Goal: Task Accomplishment & Management: Manage account settings

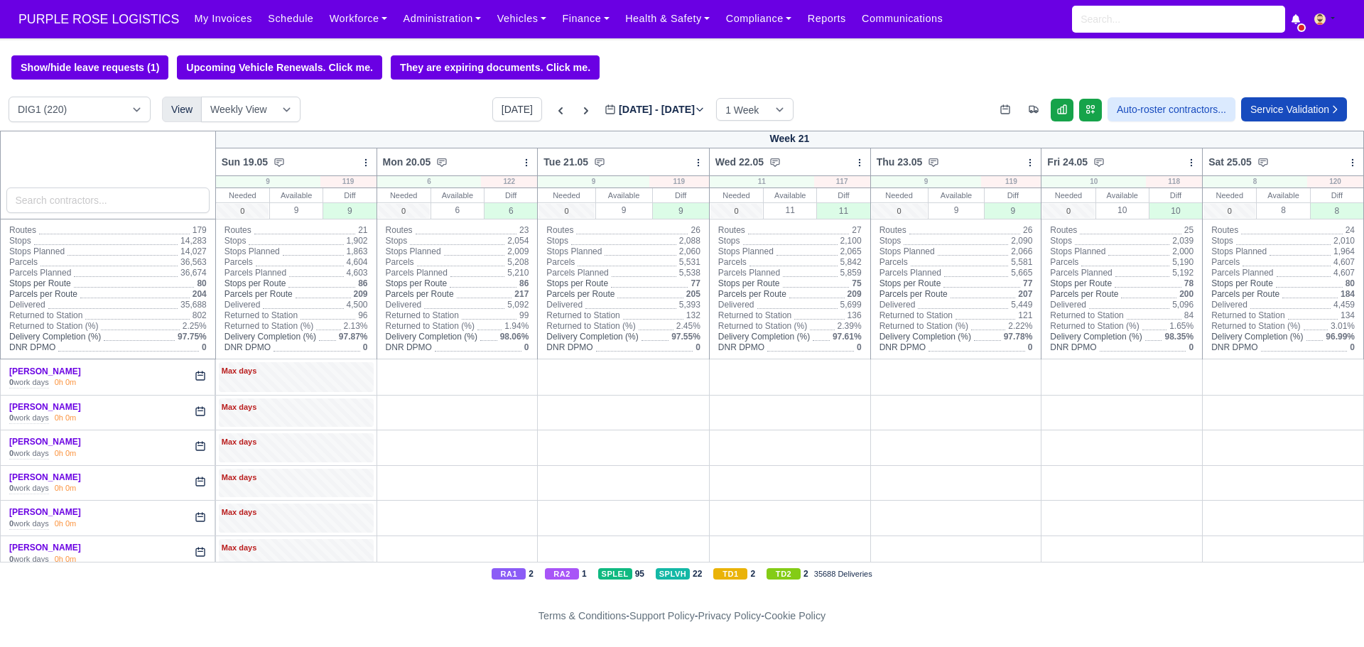
select select "1"
click at [494, 111] on button "[DATE]" at bounding box center [517, 109] width 50 height 24
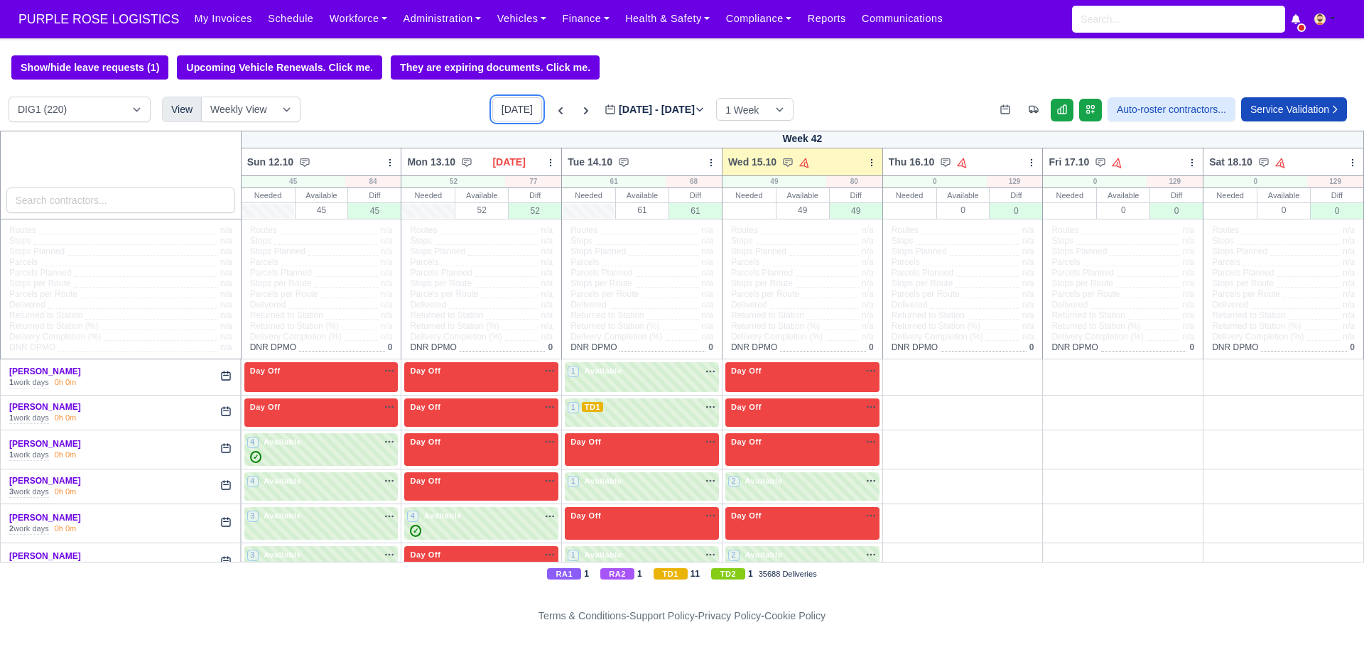
type input "[DATE]"
click at [105, 114] on select "DXE1 (1) DIG1 (220) DAK1 (1) GIMD (72)" at bounding box center [80, 110] width 142 height 26
select select "5"
click at [9, 99] on select "DXE1 (1) DIG1 (220) DAK1 (1) GIMD (72)" at bounding box center [80, 110] width 142 height 26
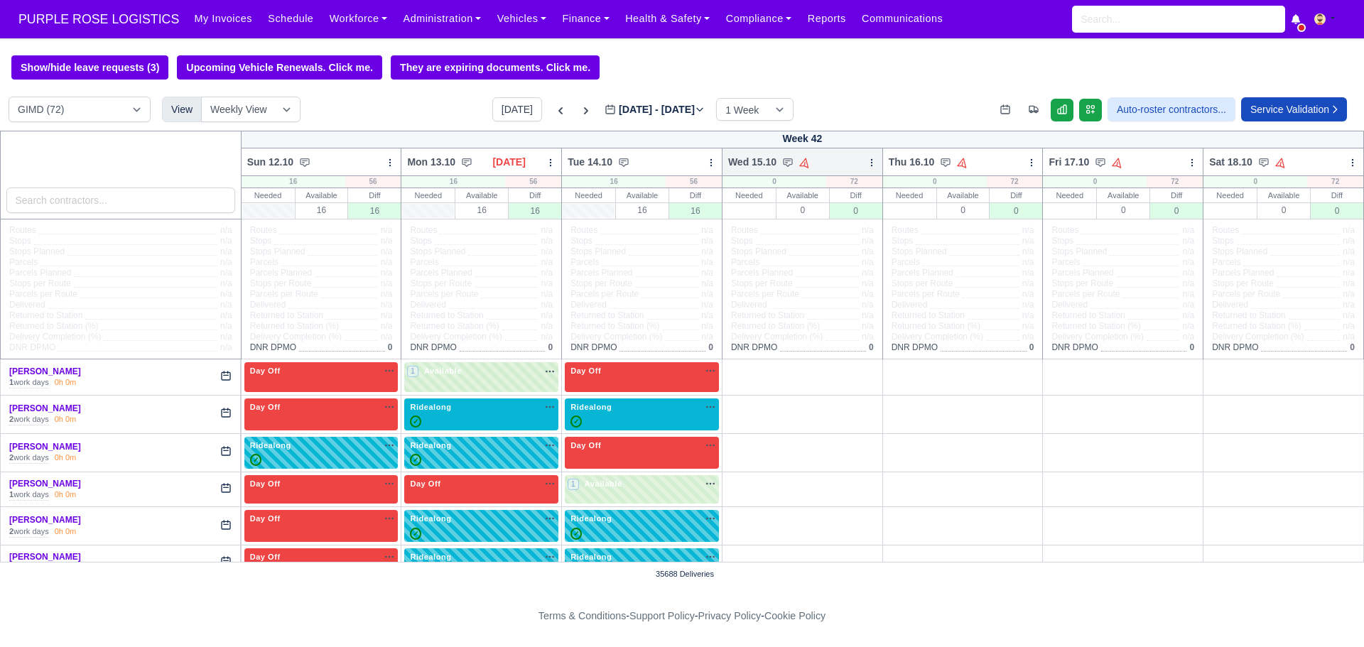
click at [867, 164] on icon at bounding box center [872, 163] width 10 height 10
click at [810, 217] on link "Bulk Status Change" at bounding box center [796, 213] width 159 height 26
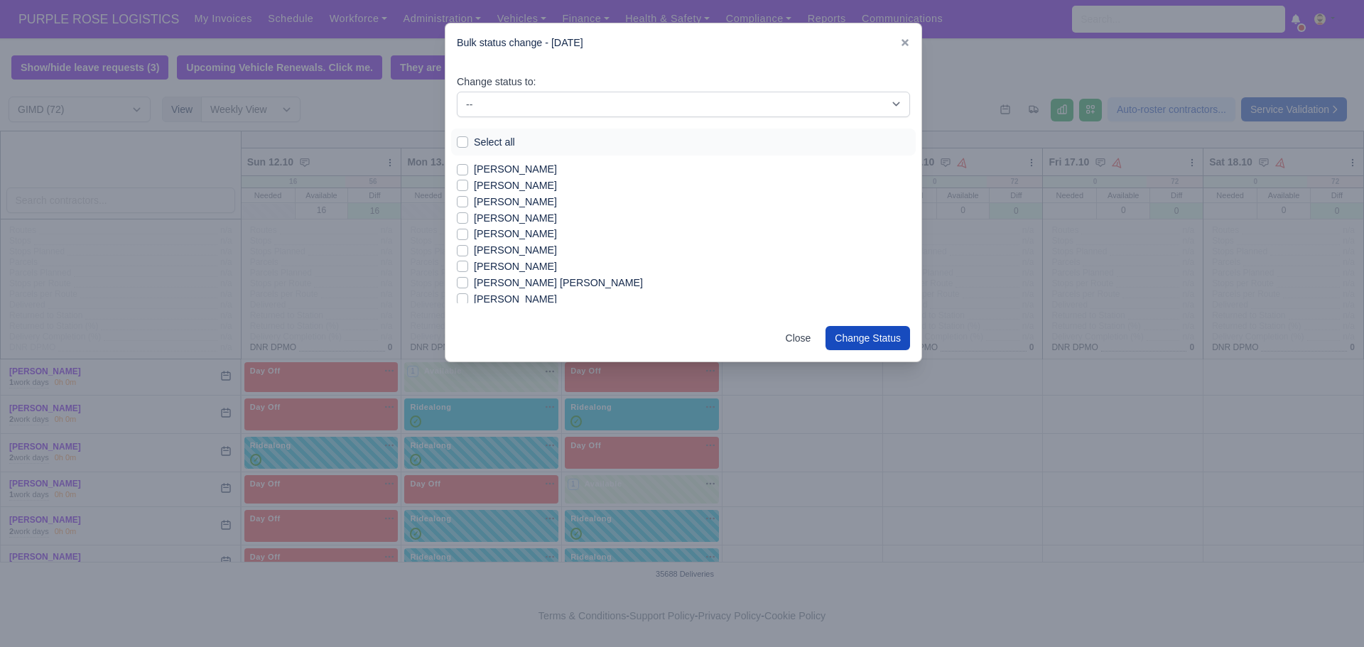
click at [474, 139] on label "Select all" at bounding box center [494, 142] width 41 height 16
click at [465, 139] on input "Select all" at bounding box center [462, 139] width 11 height 11
checkbox input "true"
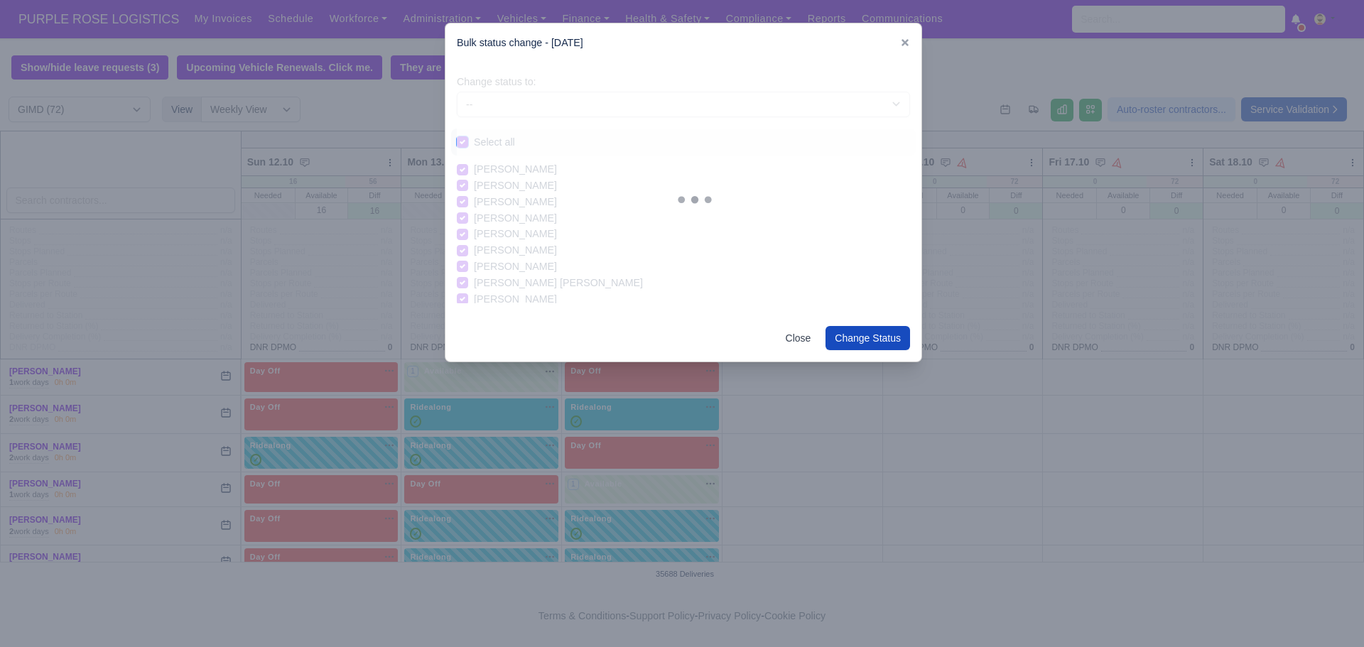
checkbox input "true"
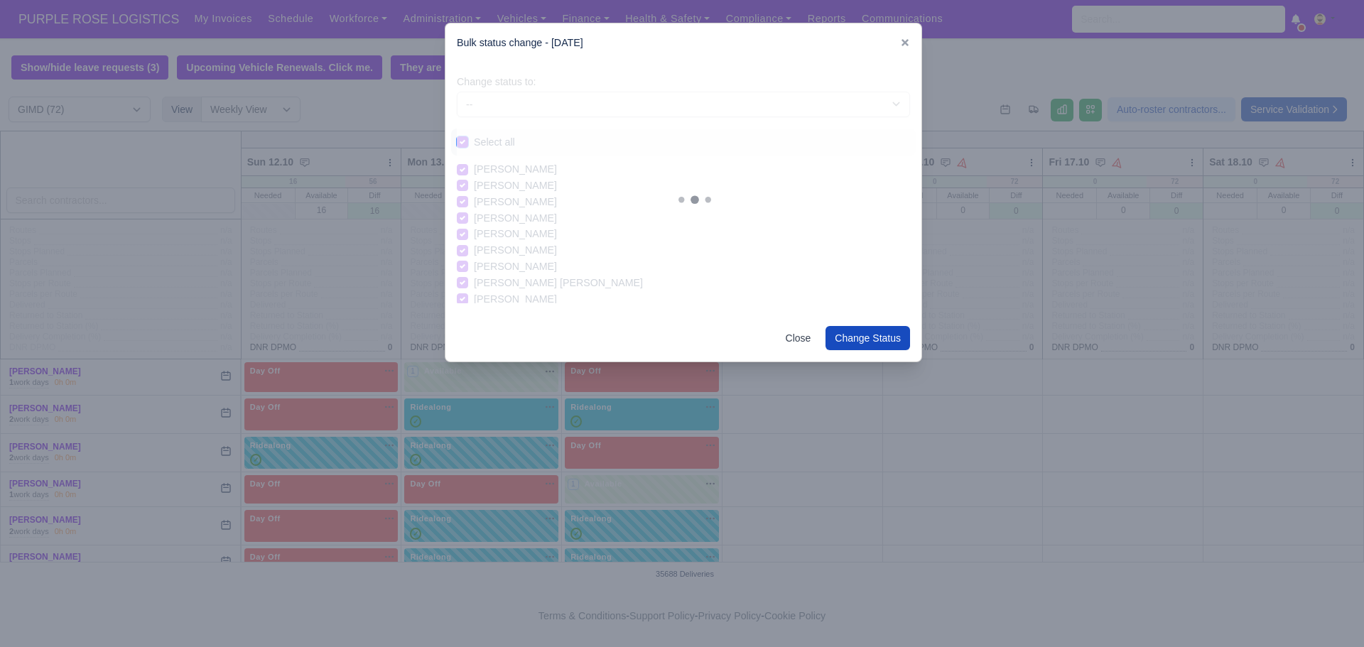
checkbox input "true"
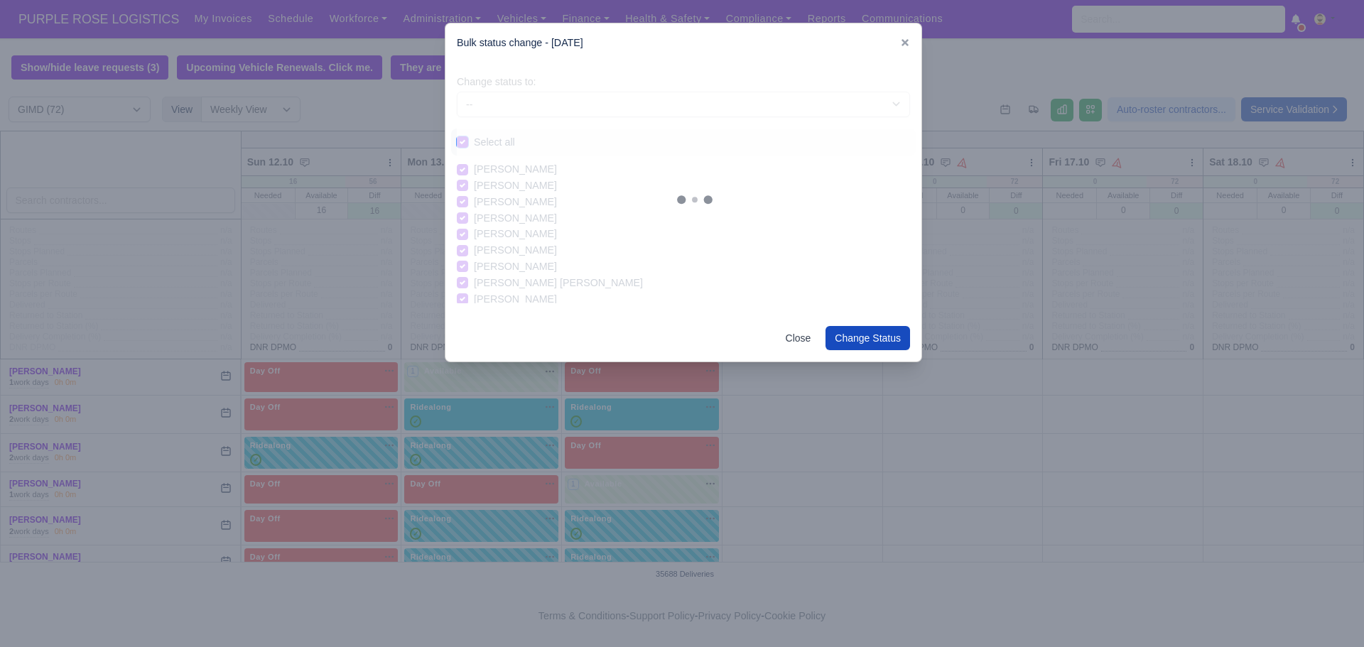
checkbox input "true"
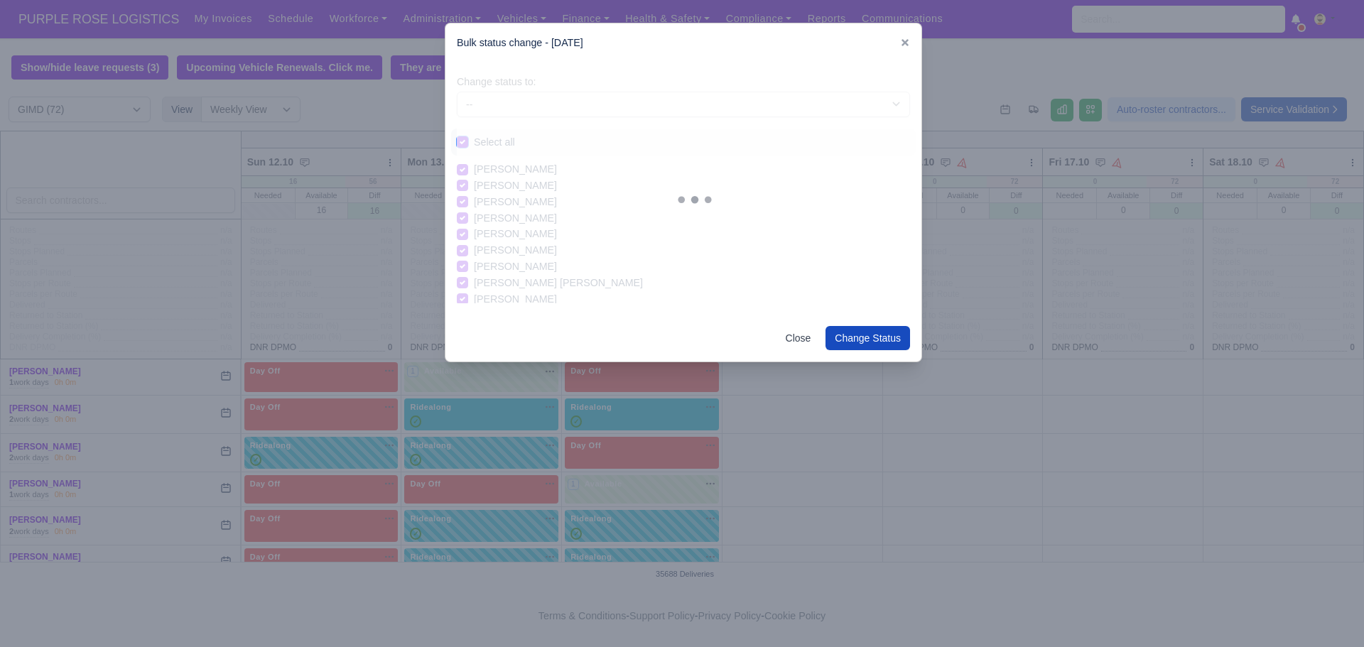
checkbox input "true"
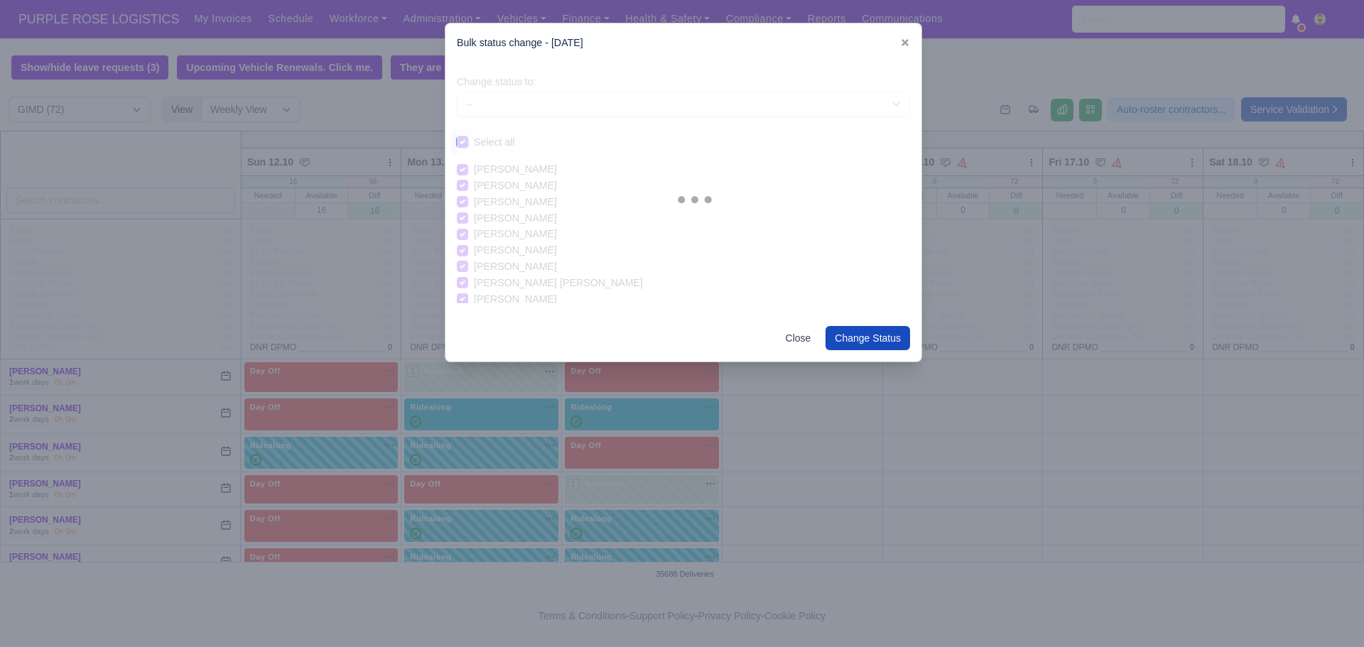
checkbox input "true"
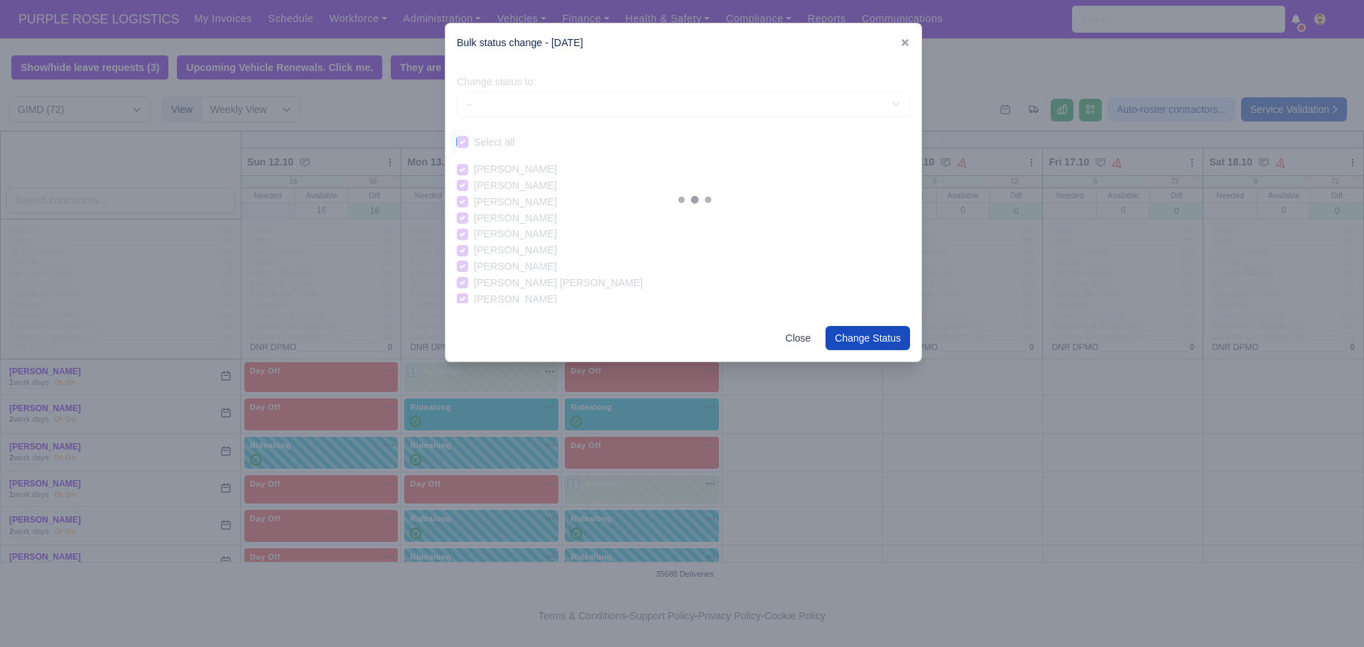
checkbox input "true"
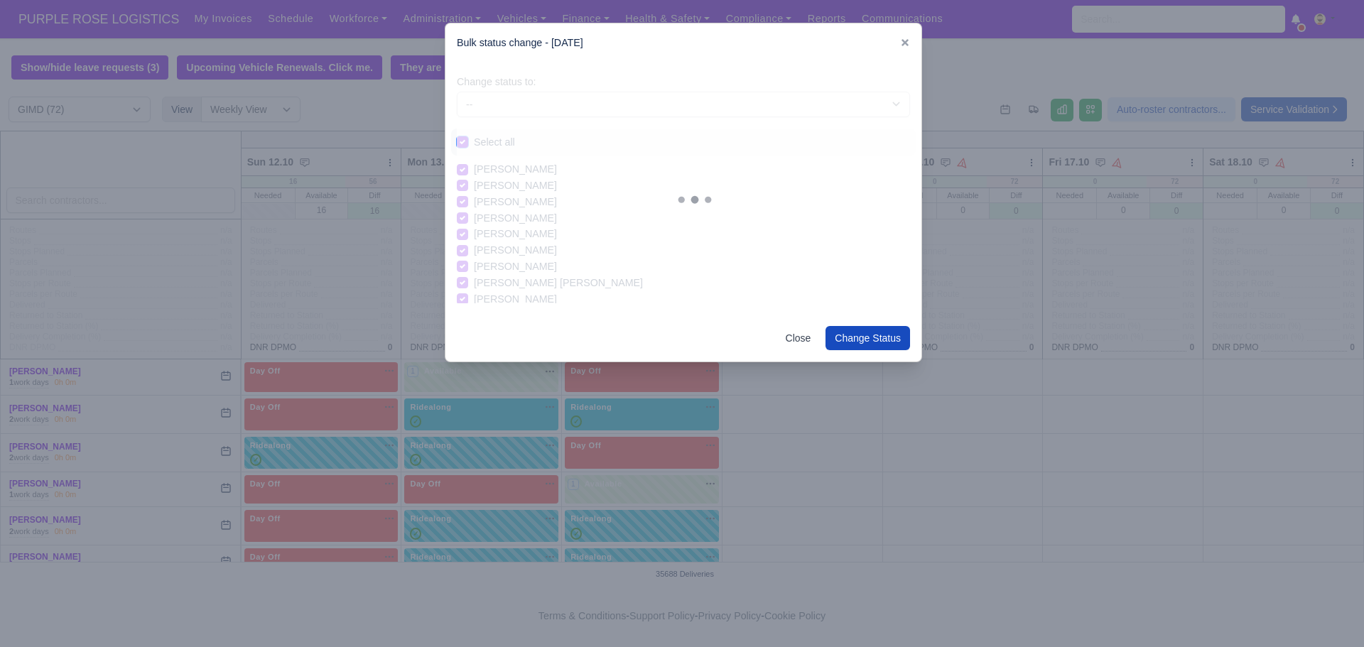
checkbox input "true"
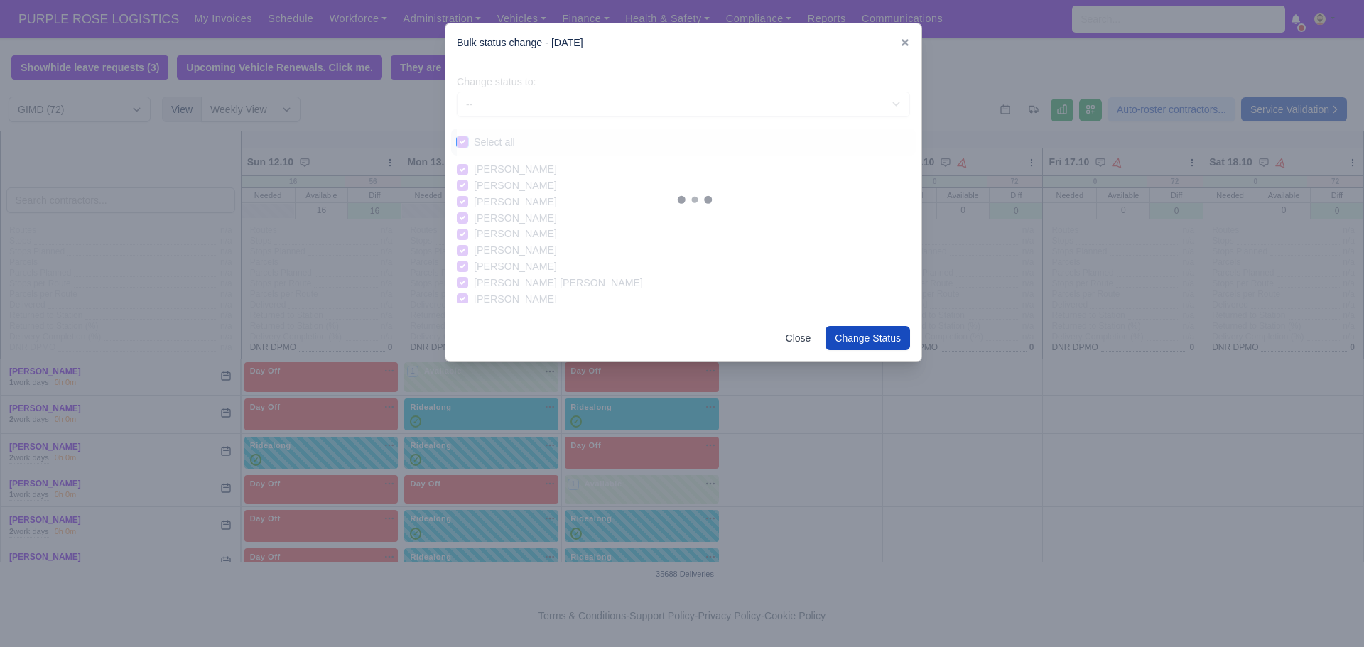
checkbox input "true"
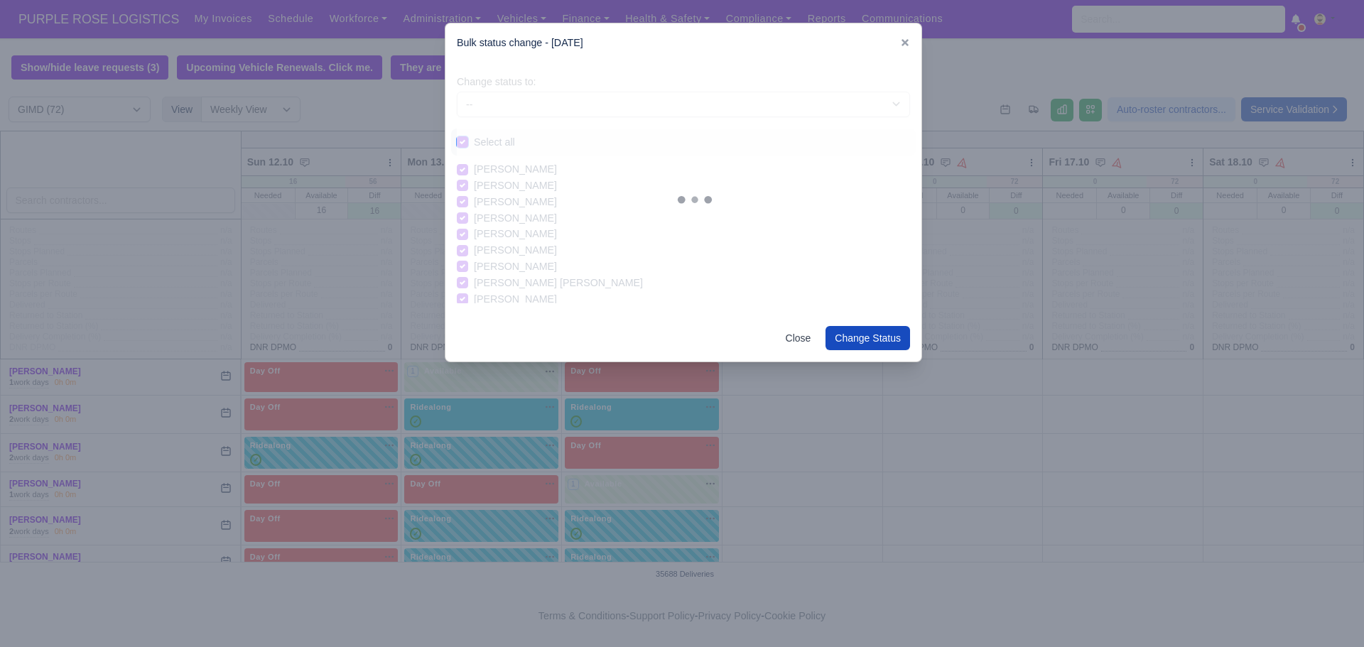
checkbox input "true"
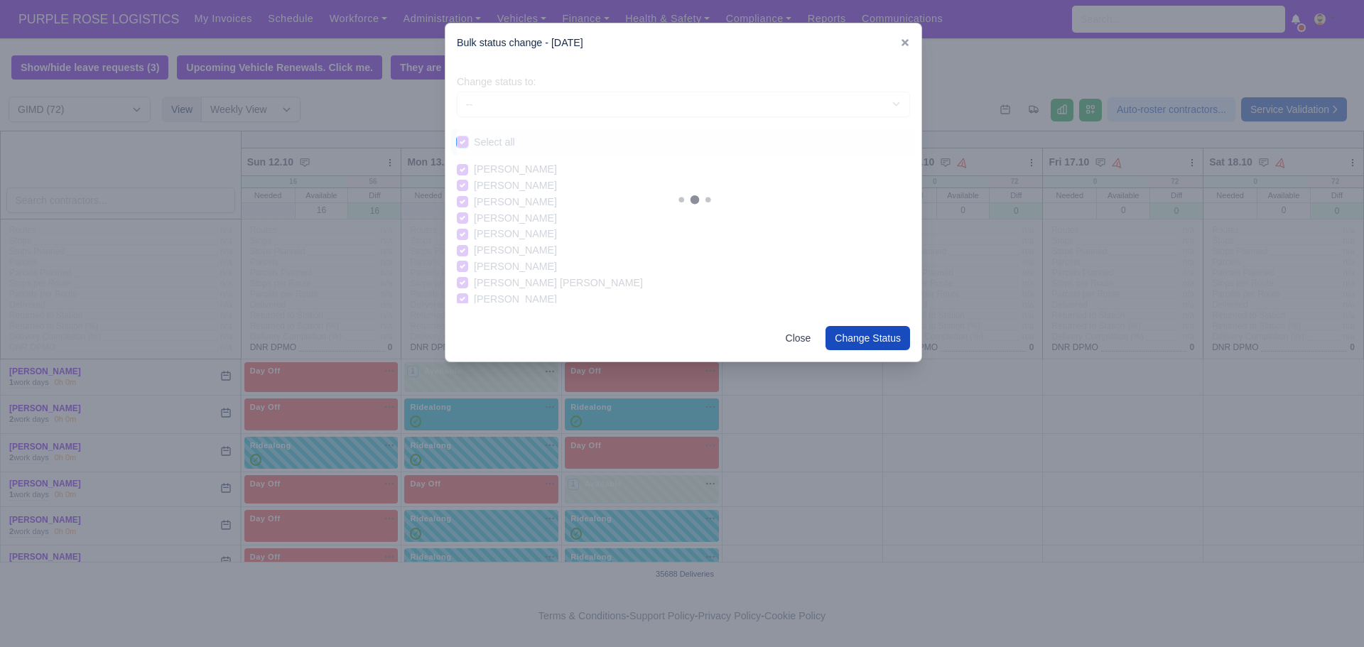
checkbox input "true"
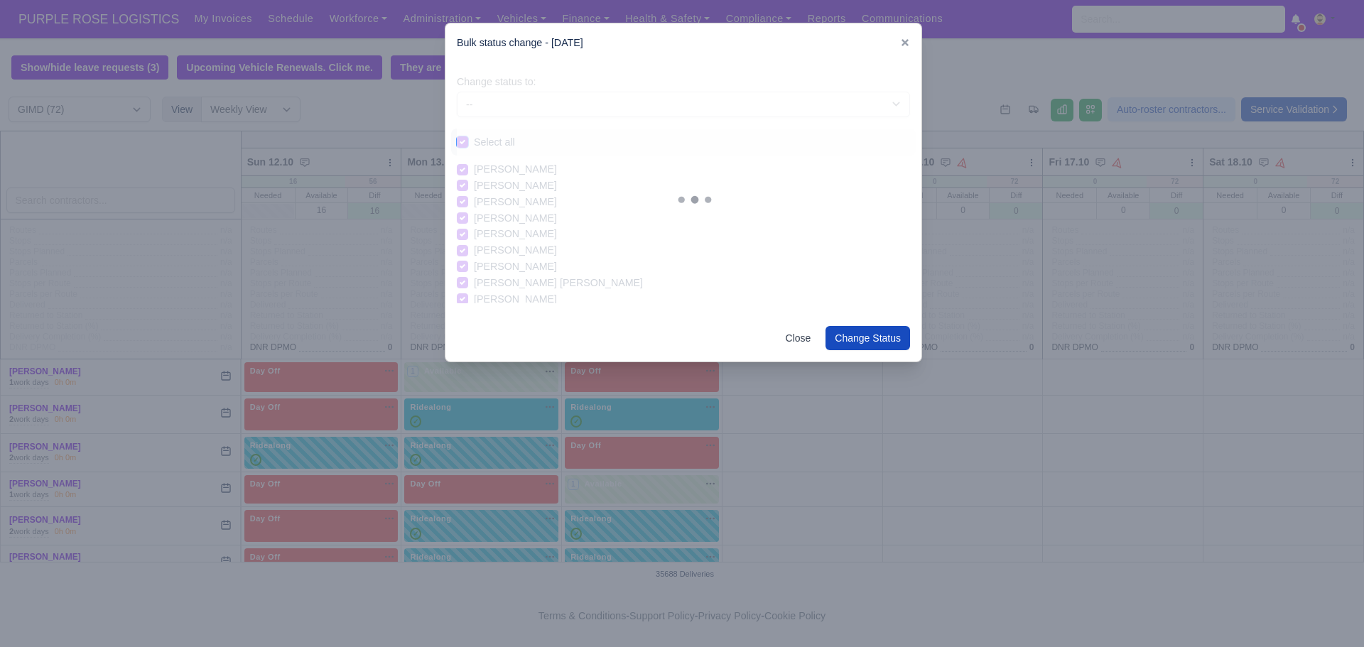
checkbox input "true"
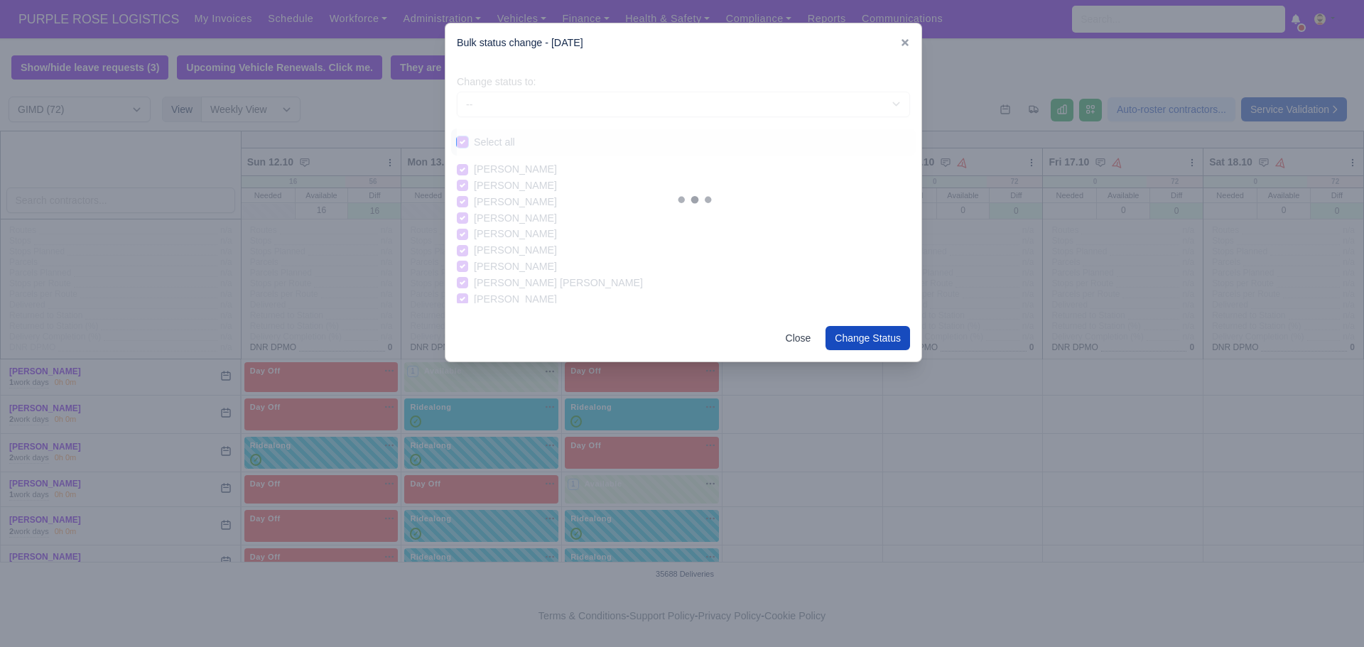
checkbox input "true"
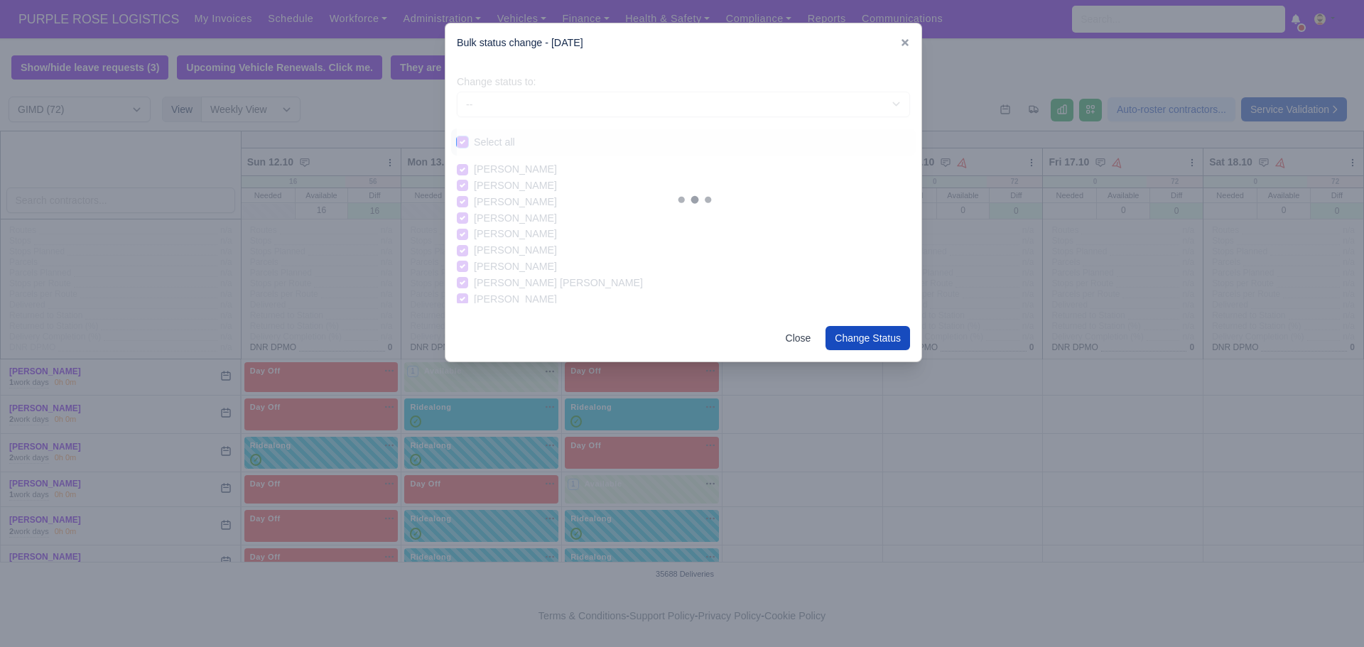
checkbox input "true"
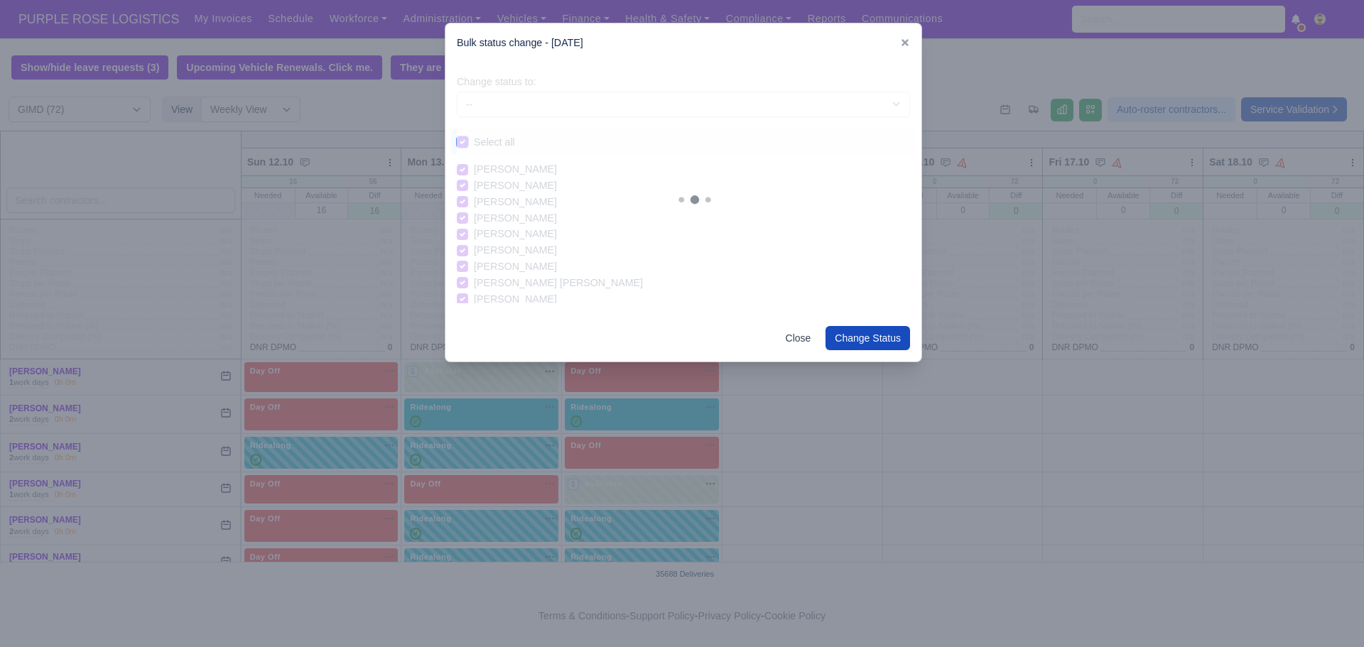
checkbox input "true"
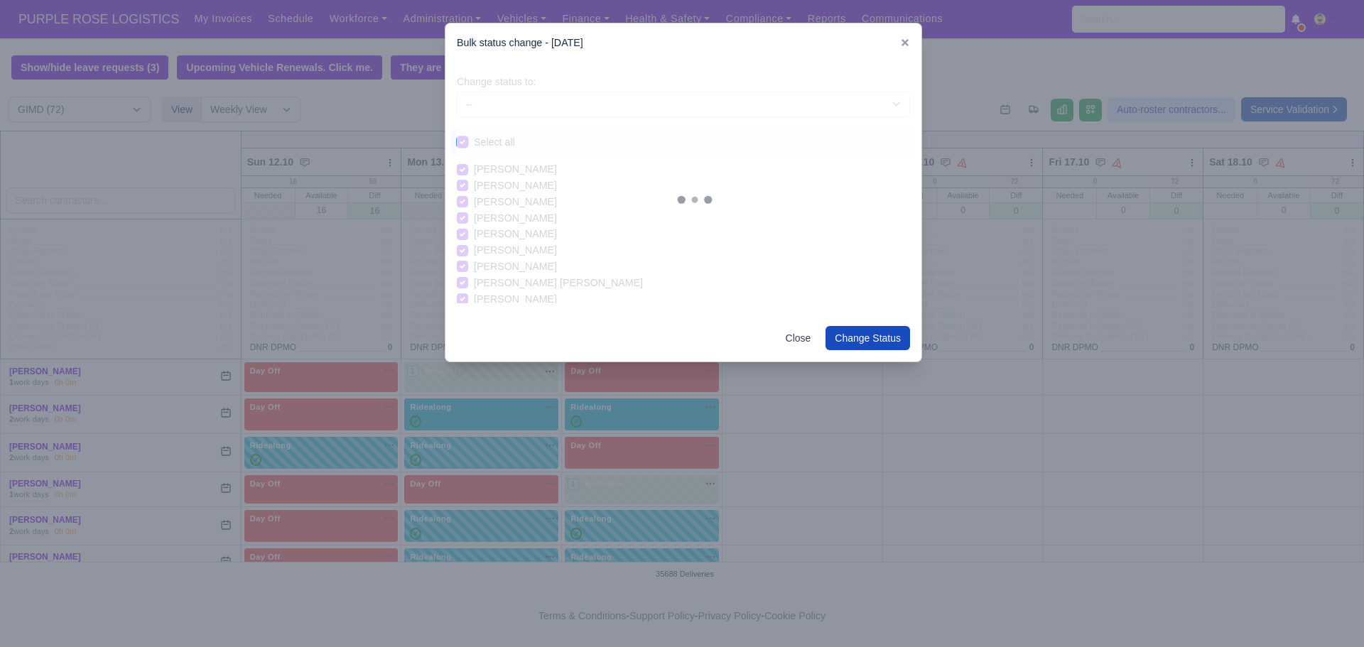
checkbox input "true"
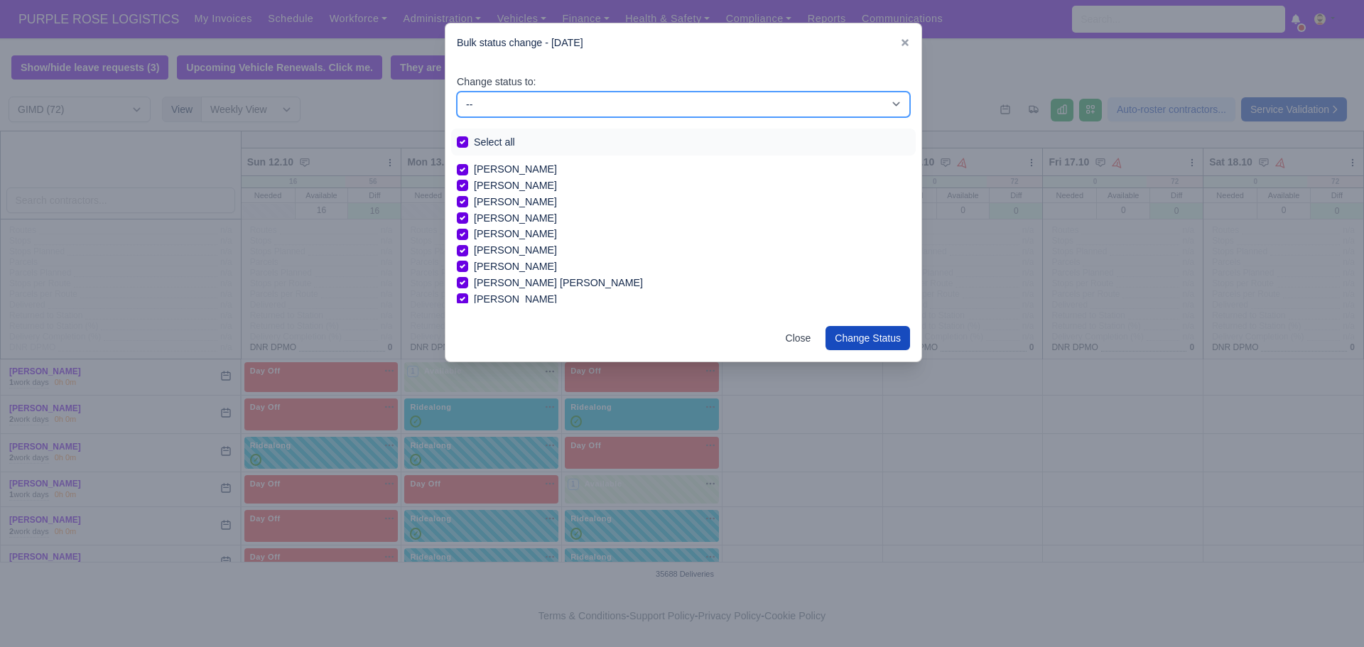
click at [491, 114] on select "-- Available Day Off Stand By Holiday In Office OSM Ridealong Nursery 1 Nursery…" at bounding box center [683, 105] width 453 height 26
select select "Day Off"
click at [457, 92] on select "-- Available Day Off Stand By Holiday In Office OSM Ridealong Nursery 1 Nursery…" at bounding box center [683, 105] width 453 height 26
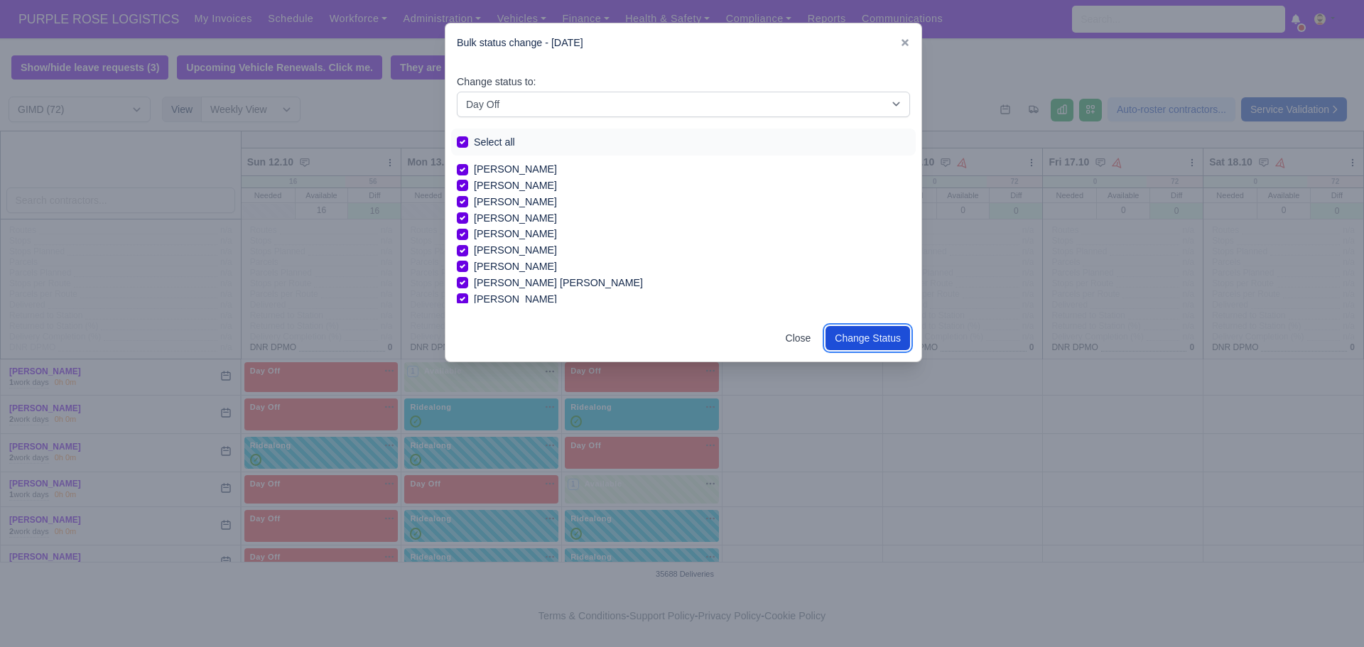
click at [860, 338] on button "Change Status" at bounding box center [867, 338] width 85 height 24
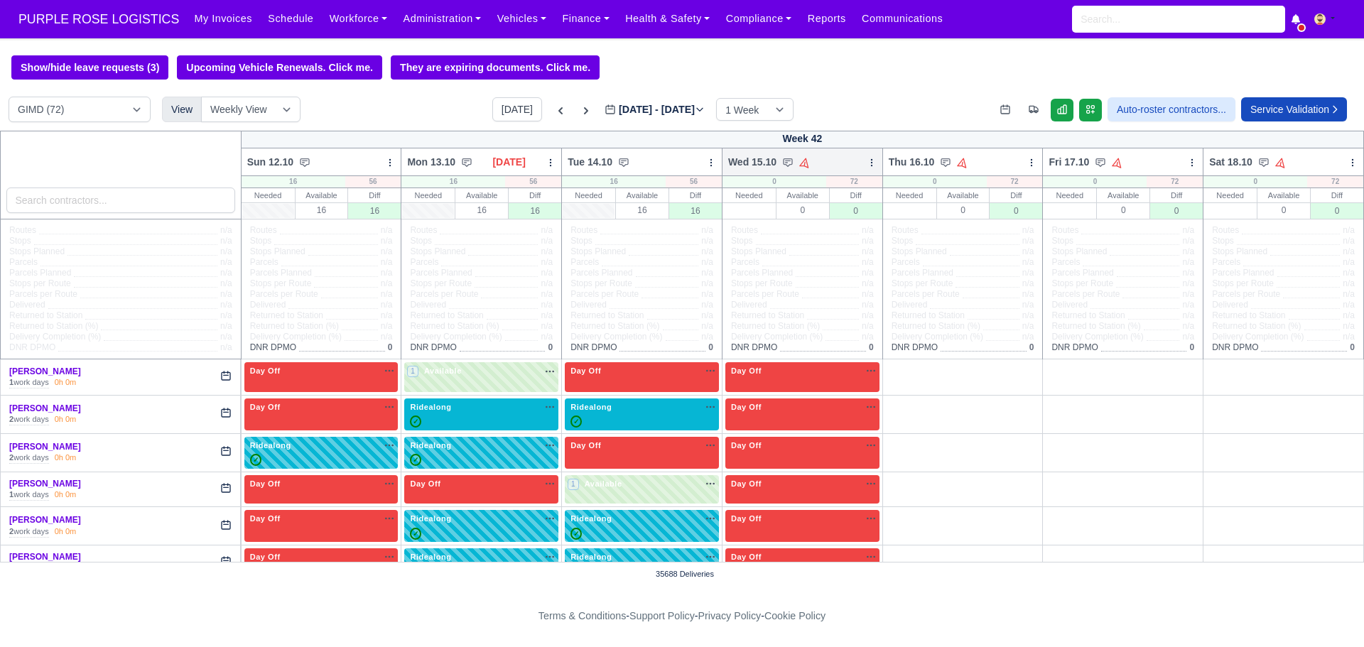
click at [867, 166] on icon at bounding box center [872, 163] width 10 height 10
click at [766, 214] on link "Bulk Status Change" at bounding box center [796, 213] width 159 height 26
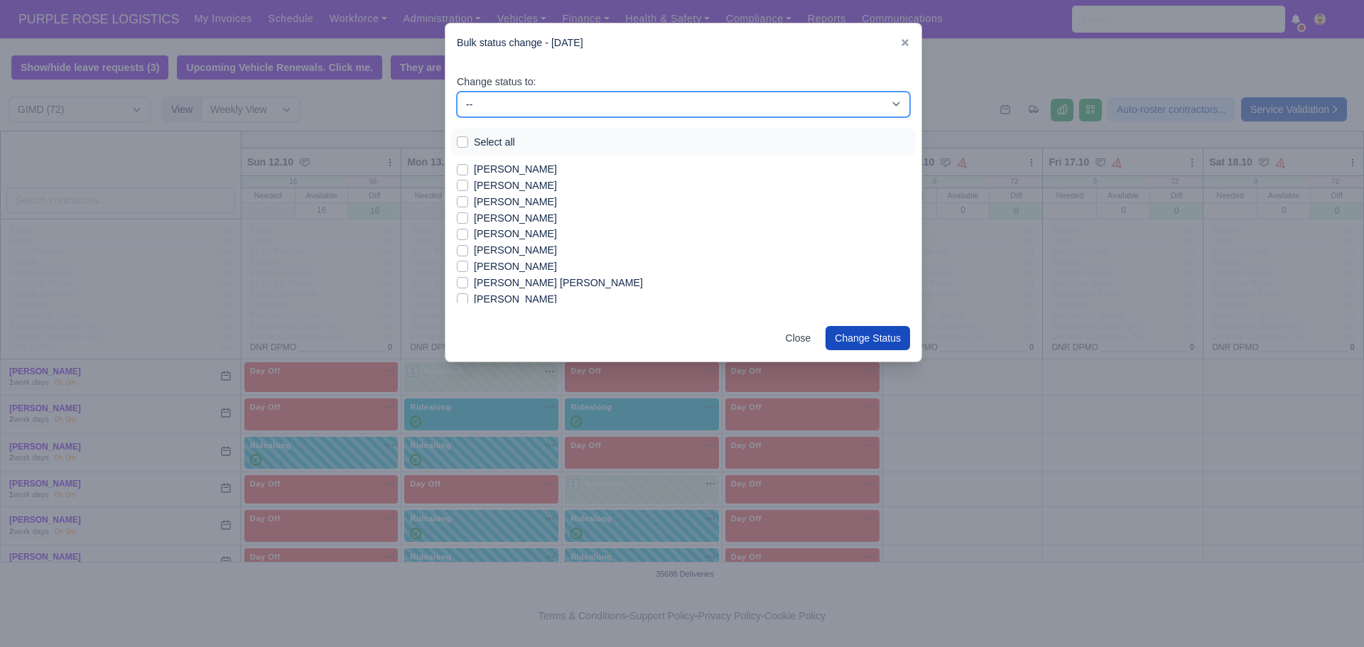
click at [477, 109] on select "-- Available Day Off Stand By Holiday In Office OSM Ridealong Nursery 1 Nursery…" at bounding box center [683, 105] width 453 height 26
select select "Available"
click at [457, 92] on select "-- Available Day Off Stand By Holiday In Office OSM Ridealong Nursery 1 Nursery…" at bounding box center [683, 105] width 453 height 26
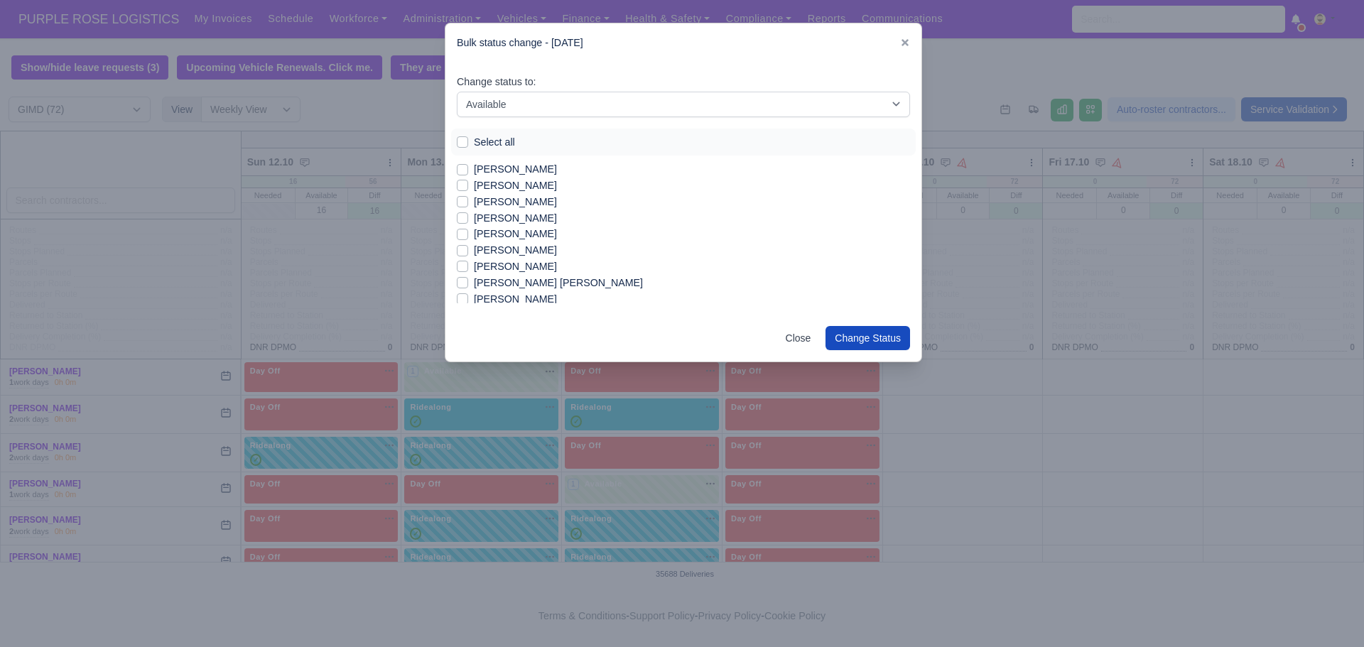
click at [474, 215] on label "[PERSON_NAME]" at bounding box center [515, 218] width 83 height 16
click at [461, 215] on input "[PERSON_NAME]" at bounding box center [462, 215] width 11 height 11
checkbox input "true"
click at [474, 266] on label "[PERSON_NAME]" at bounding box center [515, 267] width 83 height 16
click at [464, 266] on input "[PERSON_NAME]" at bounding box center [462, 264] width 11 height 11
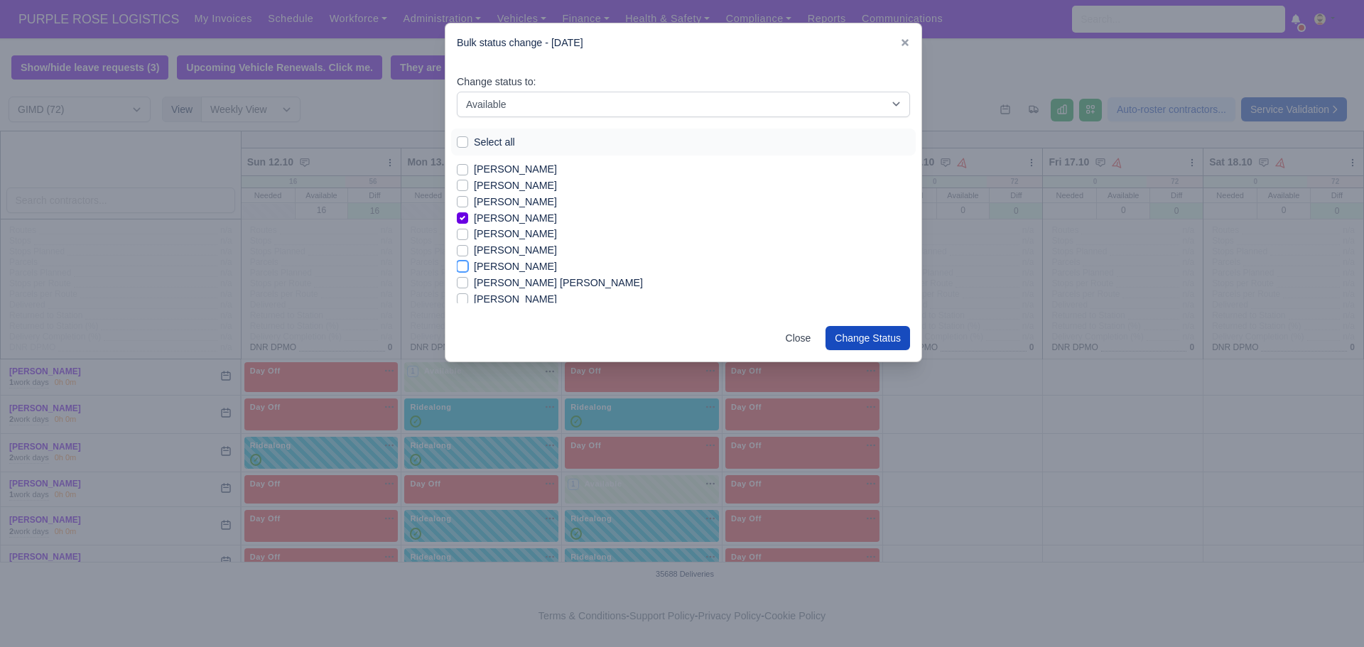
checkbox input "true"
click at [474, 240] on label "[PERSON_NAME]" at bounding box center [515, 242] width 83 height 16
click at [462, 240] on input "[PERSON_NAME]" at bounding box center [462, 239] width 11 height 11
checkbox input "true"
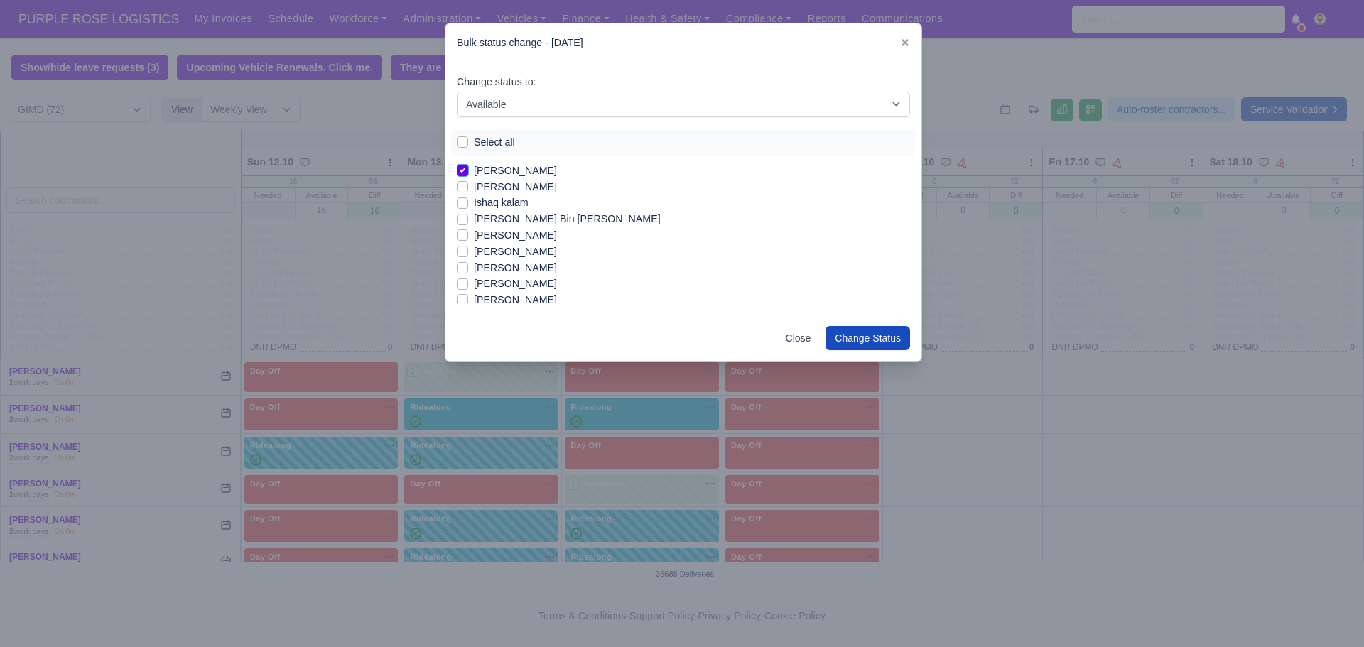
scroll to position [404, 0]
click at [474, 250] on label "[PERSON_NAME]" at bounding box center [515, 251] width 83 height 16
click at [460, 250] on input "[PERSON_NAME]" at bounding box center [462, 248] width 11 height 11
checkbox input "true"
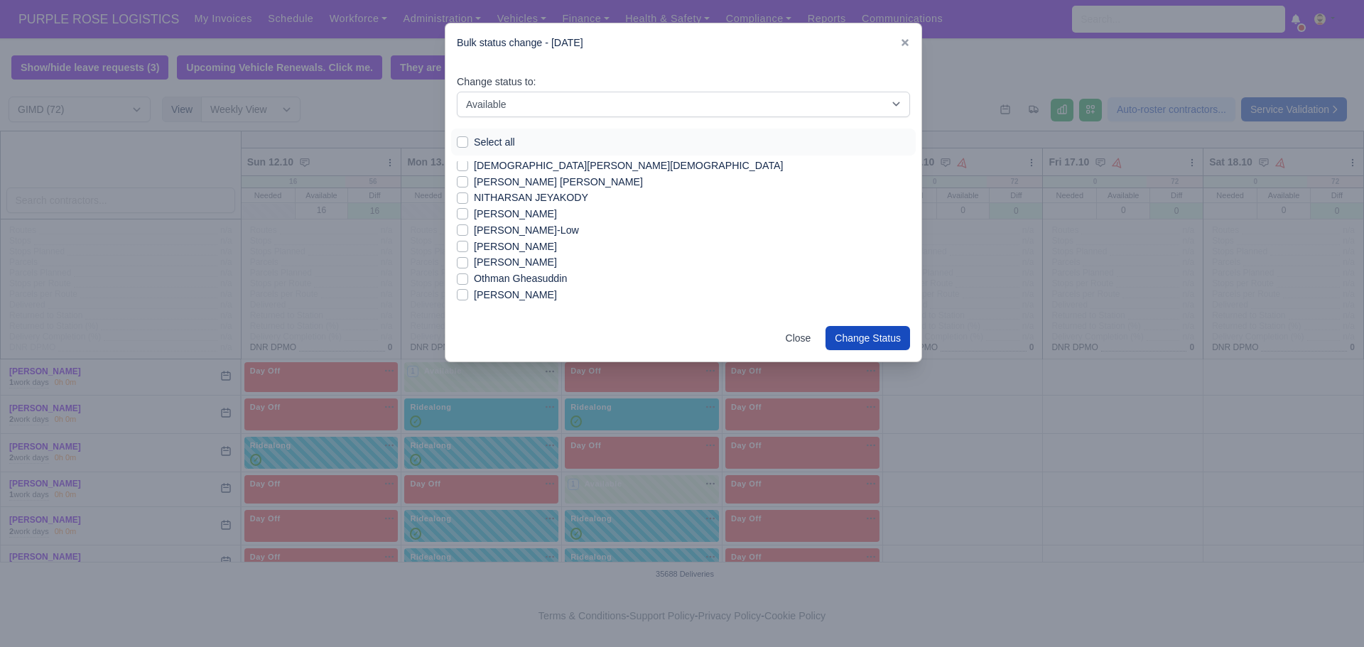
click at [474, 244] on label "[PERSON_NAME]" at bounding box center [515, 247] width 83 height 16
click at [461, 244] on input "[PERSON_NAME]" at bounding box center [462, 244] width 11 height 11
checkbox input "true"
click at [842, 335] on button "Change Status" at bounding box center [867, 338] width 85 height 24
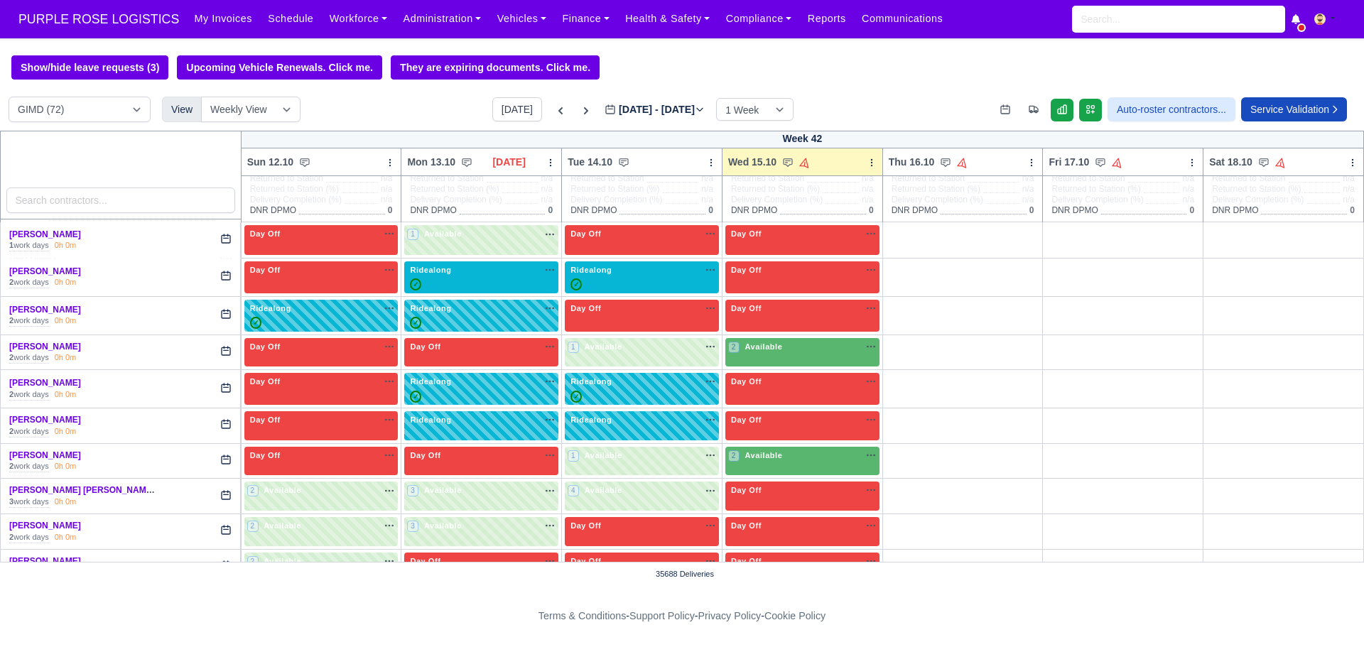
scroll to position [139, 0]
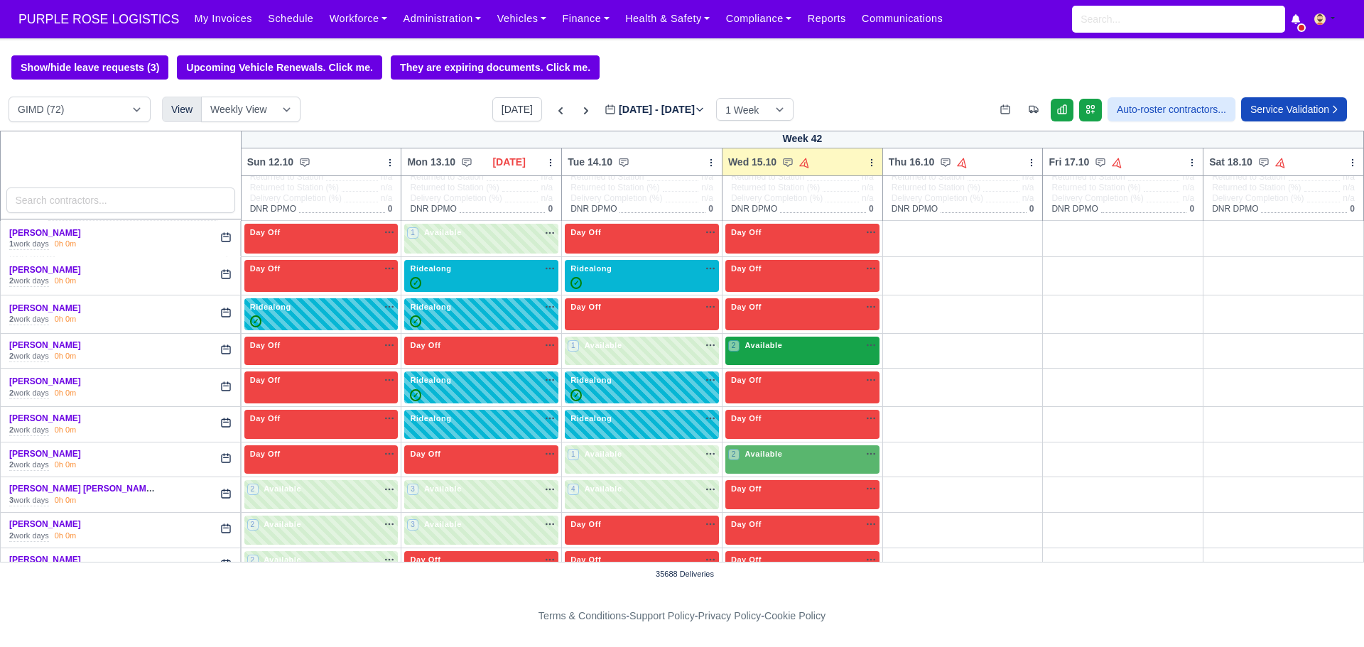
click at [817, 350] on div "2 Available na" at bounding box center [802, 346] width 148 height 12
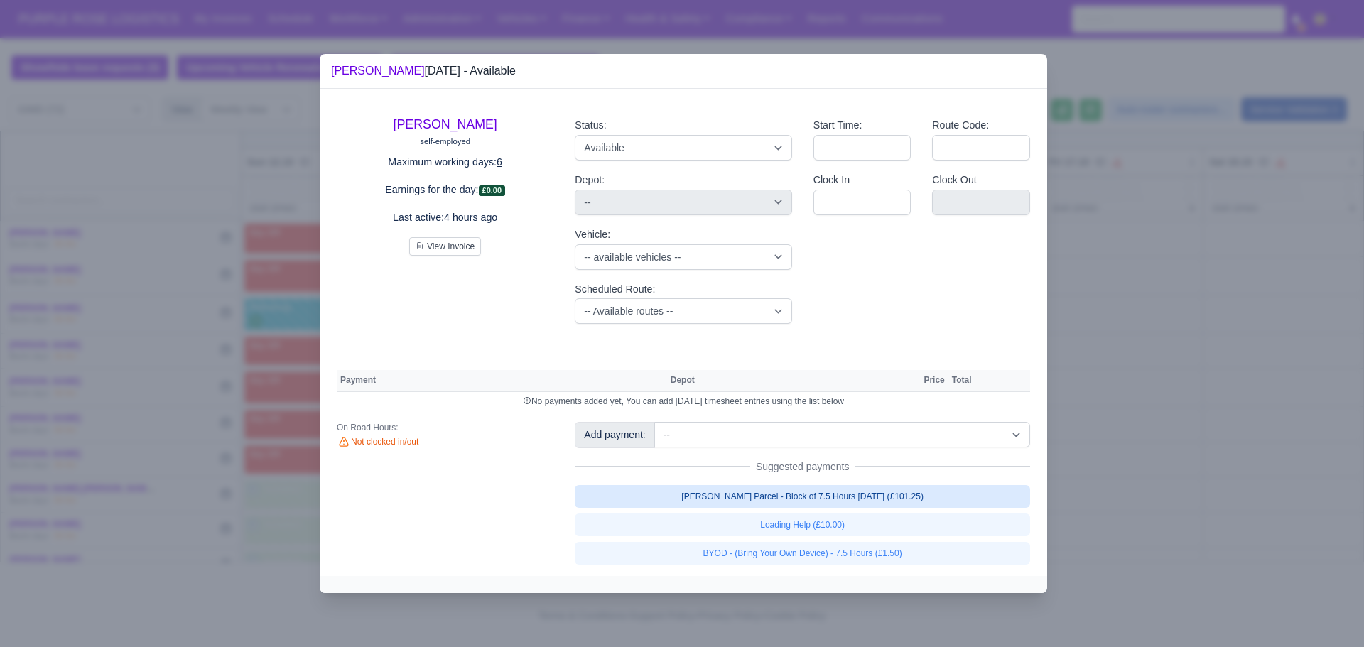
click at [802, 494] on link "[PERSON_NAME] Parcel - Block of 7.5 Hours [DATE] (£101.25)" at bounding box center [802, 496] width 455 height 23
select select "5"
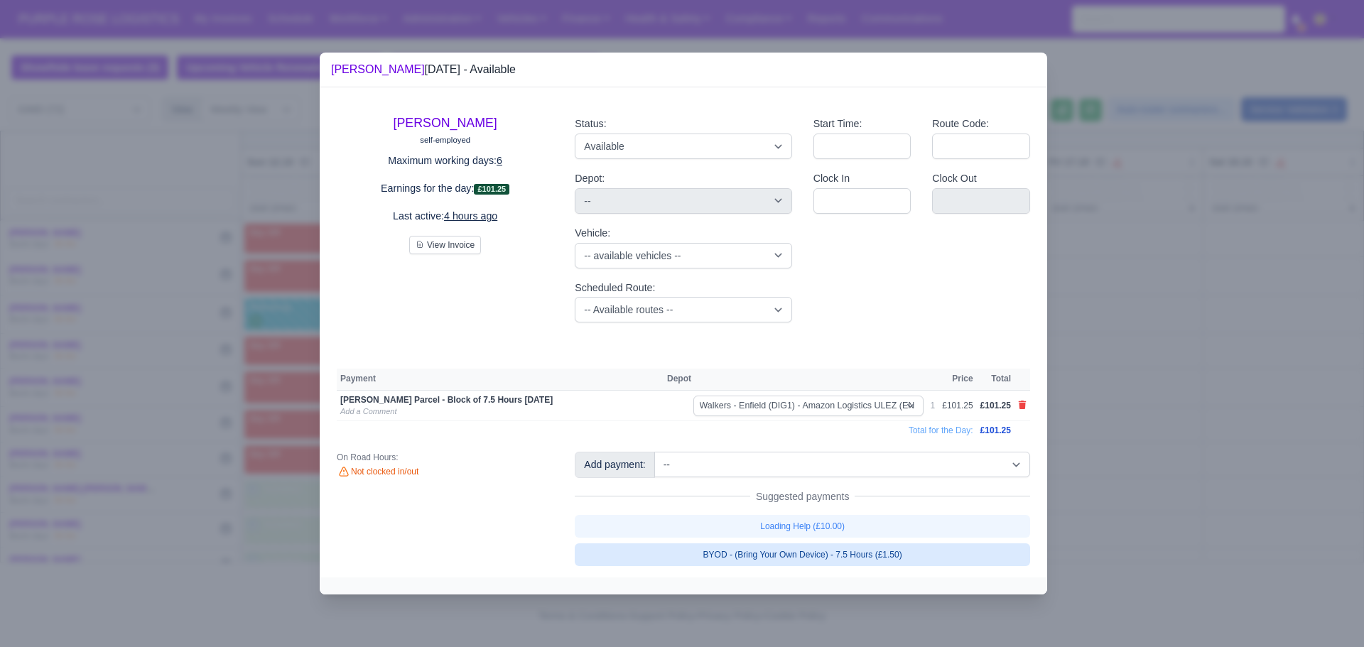
click at [817, 560] on link "BYOD - (Bring Your Own Device) - 7.5 Hours (£1.50)" at bounding box center [802, 554] width 455 height 23
select select "5"
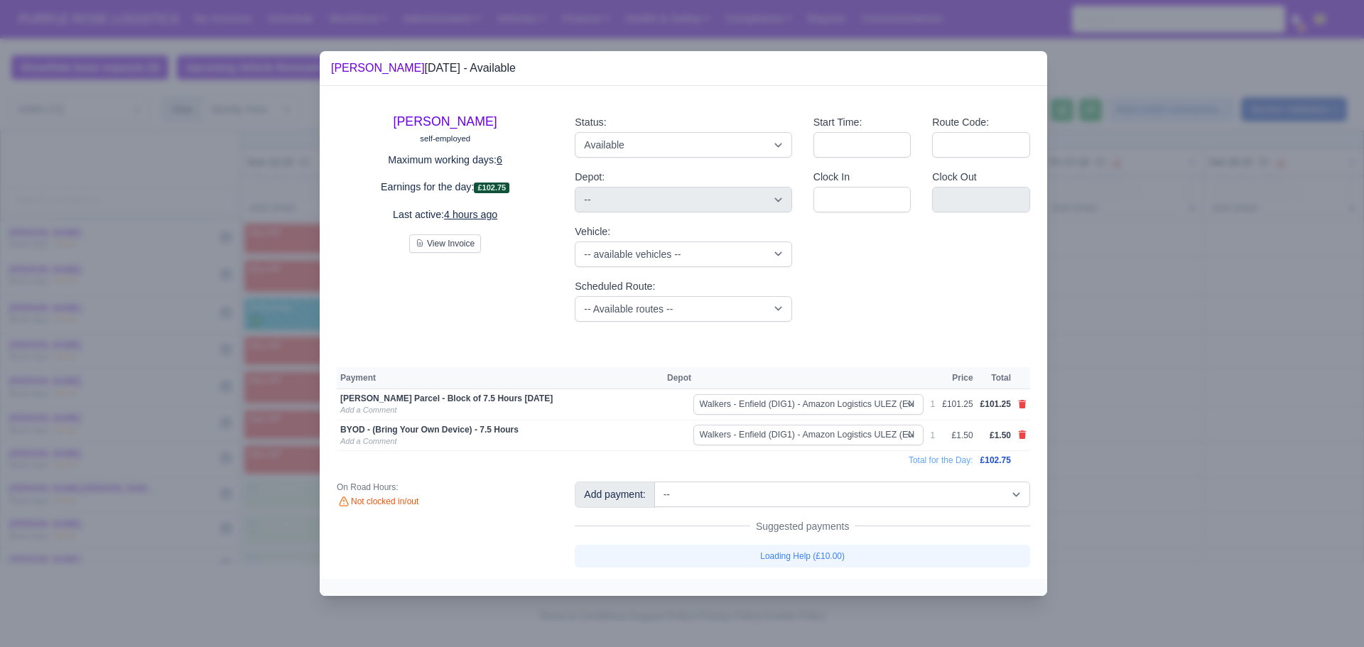
click at [1062, 400] on div at bounding box center [682, 323] width 1364 height 647
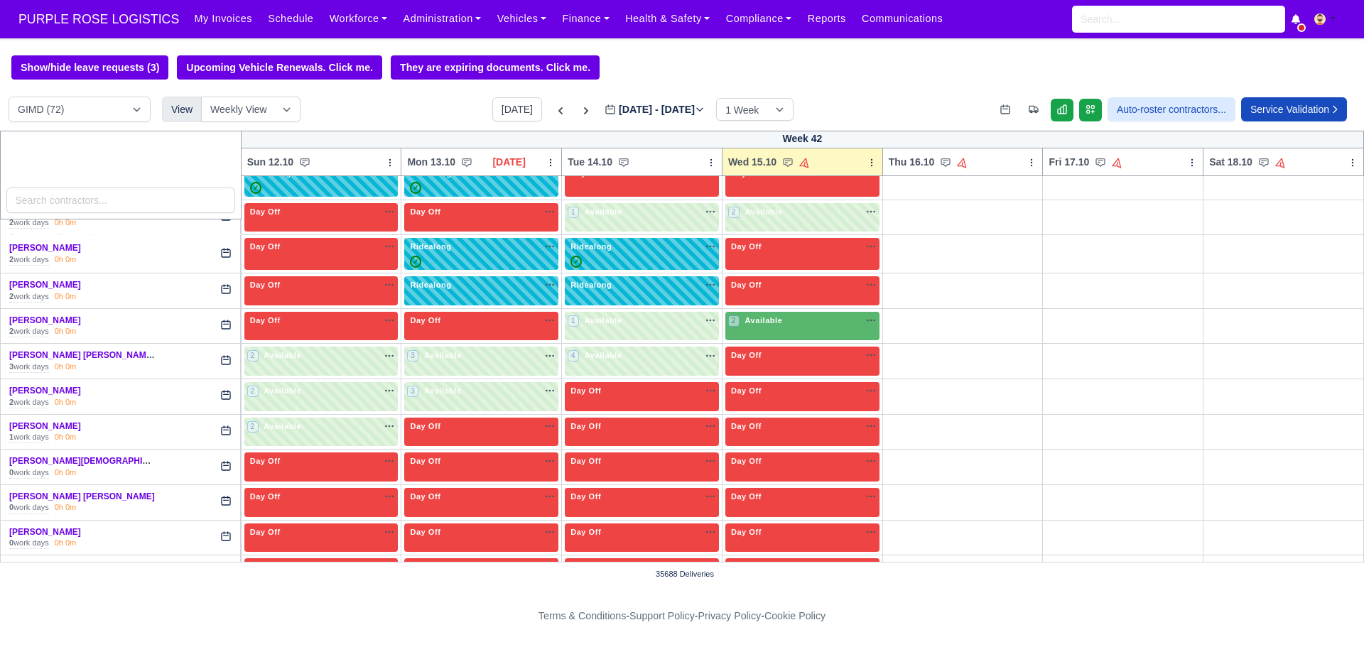
scroll to position [273, 0]
click at [842, 329] on div "2 Available na" at bounding box center [802, 321] width 148 height 15
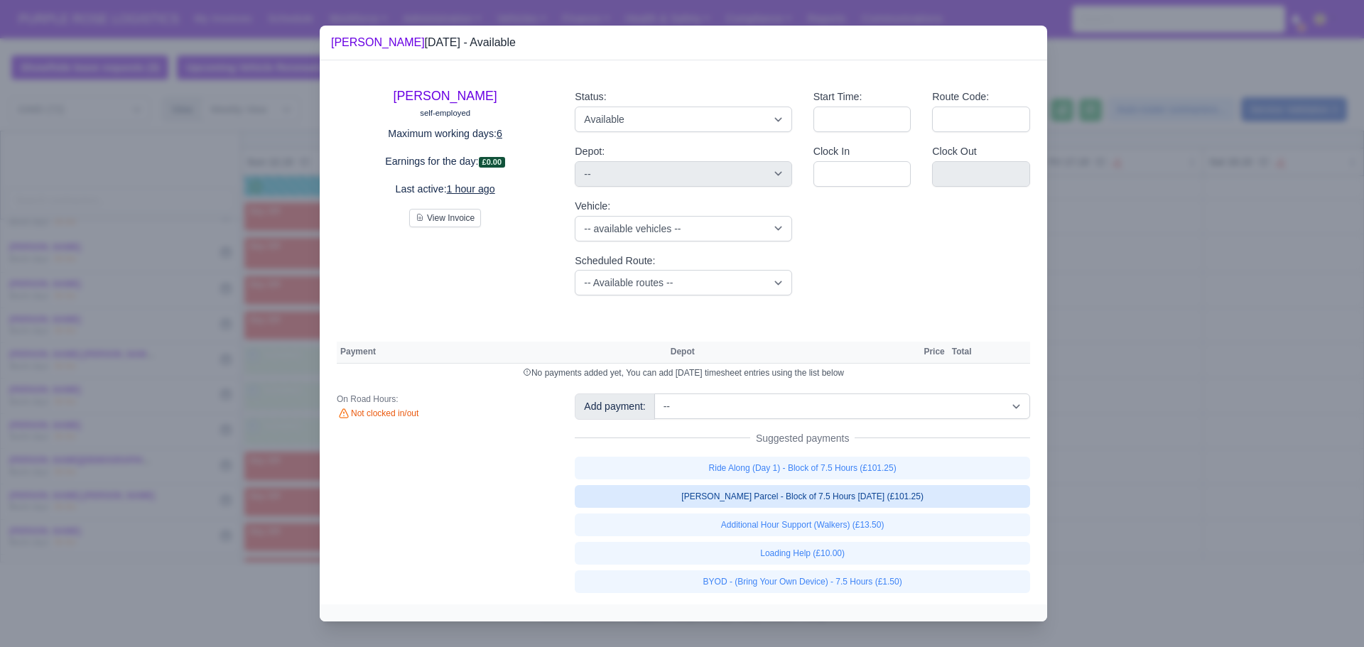
click at [802, 499] on link "[PERSON_NAME] Parcel - Block of 7.5 Hours [DATE] (£101.25)" at bounding box center [802, 496] width 455 height 23
select select "5"
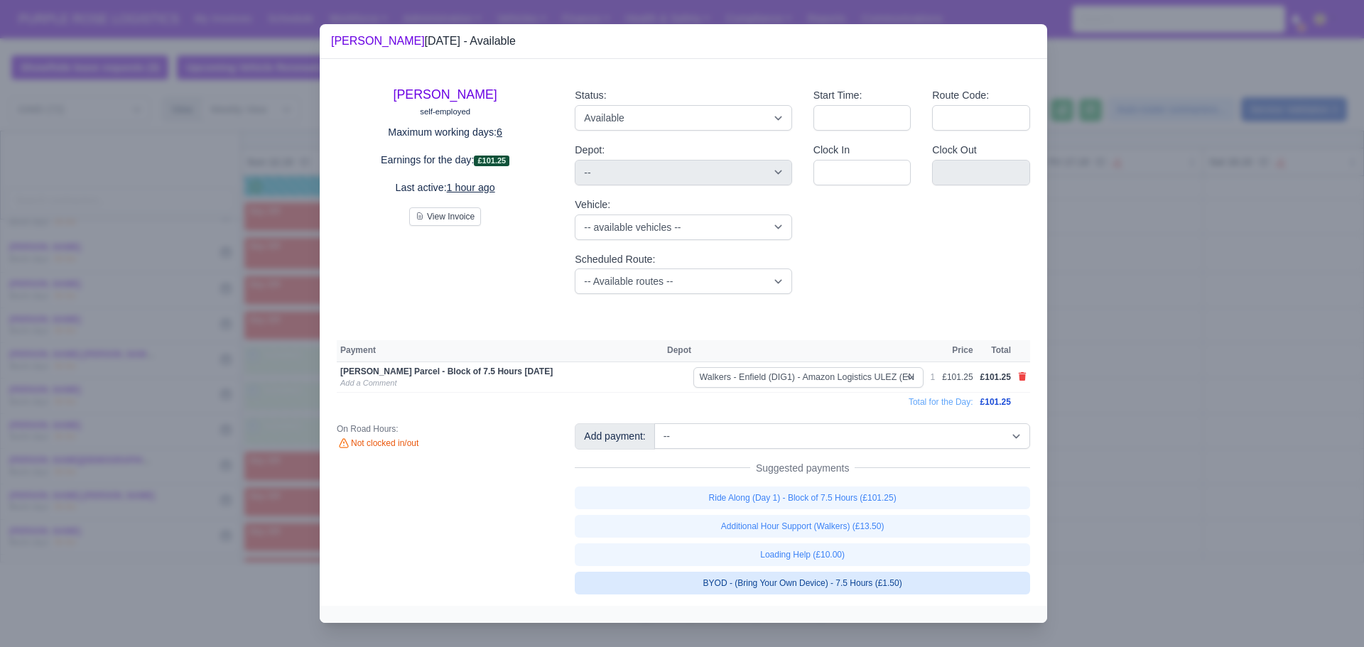
click at [815, 580] on link "BYOD - (Bring Your Own Device) - 7.5 Hours (£1.50)" at bounding box center [802, 583] width 455 height 23
select select "5"
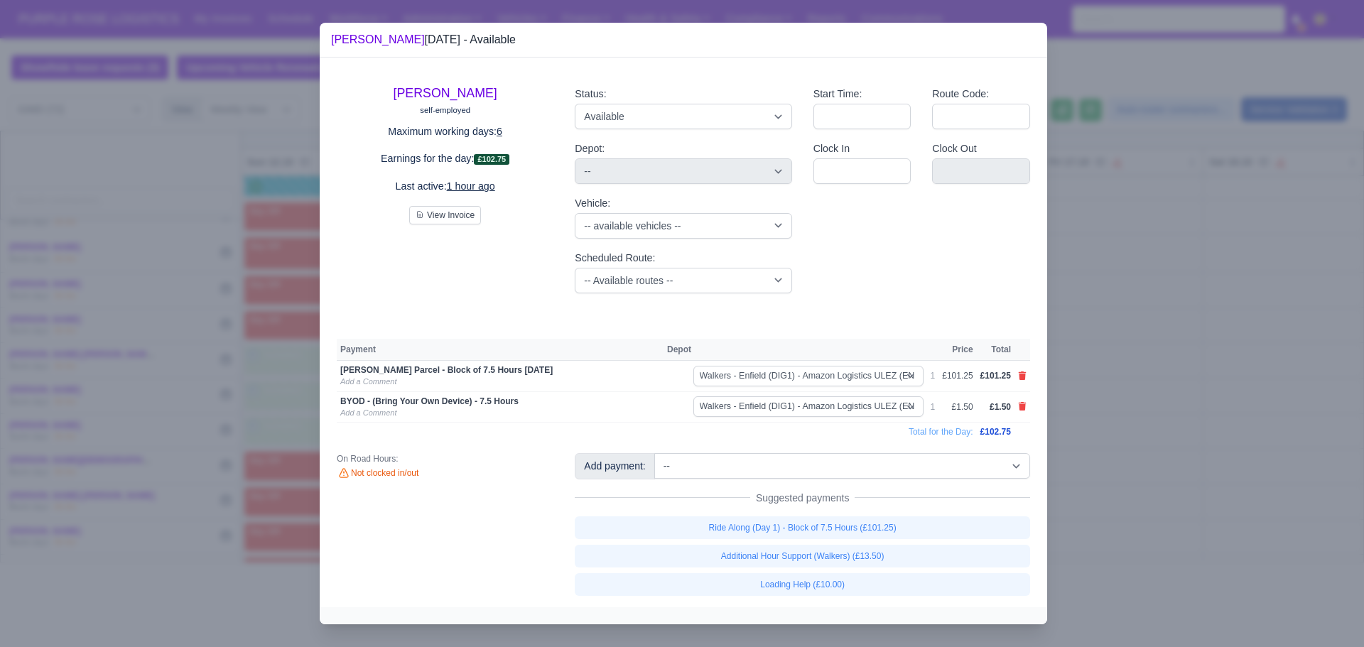
click at [1090, 373] on div at bounding box center [682, 323] width 1364 height 647
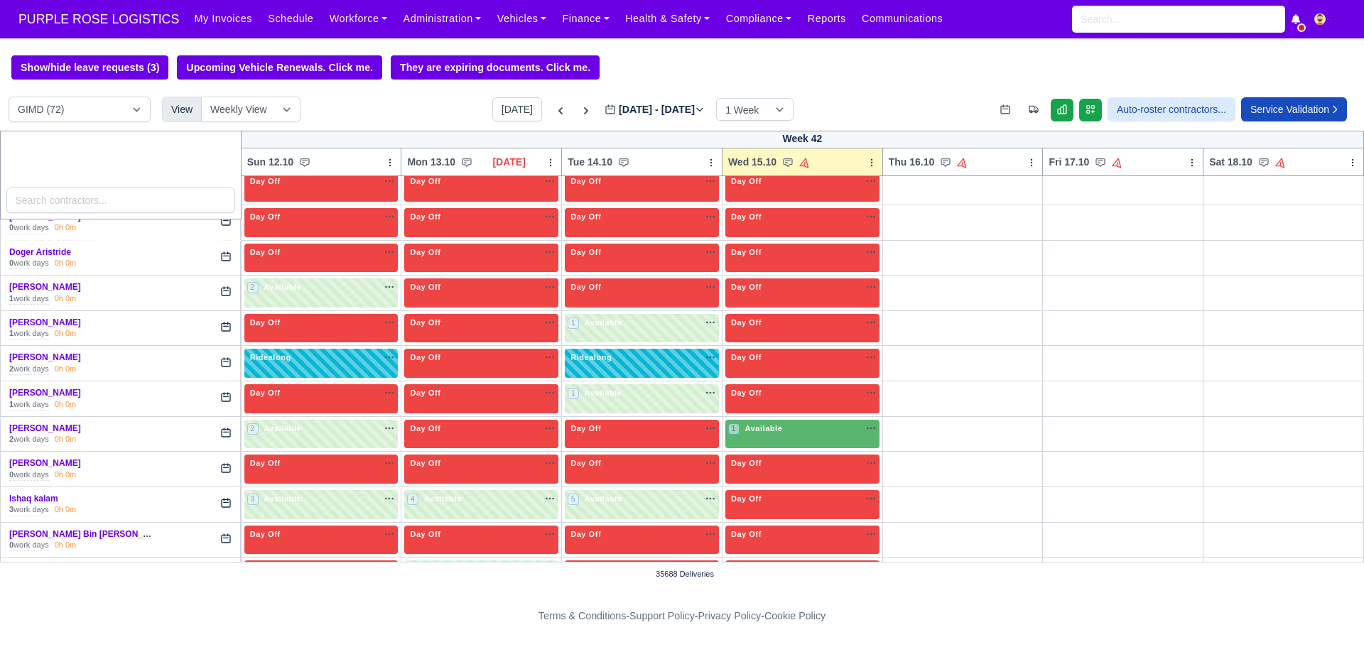
scroll to position [853, 0]
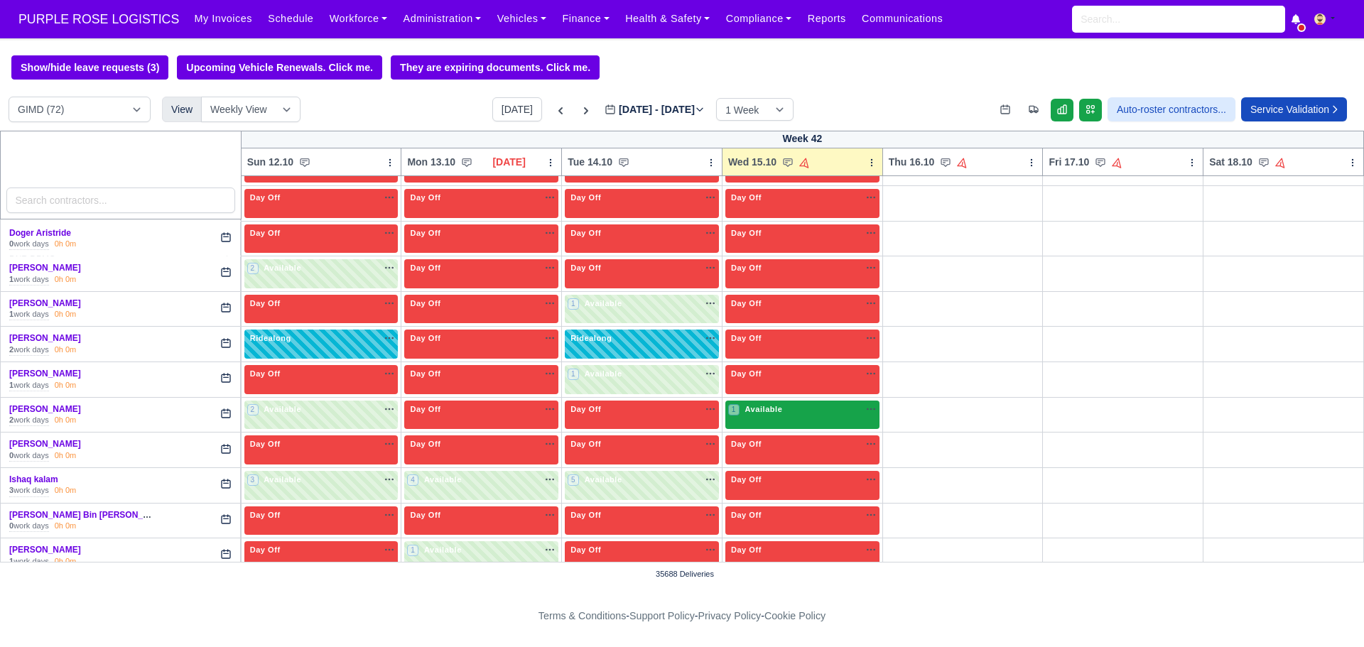
click at [805, 418] on div "1 Available na" at bounding box center [802, 410] width 148 height 15
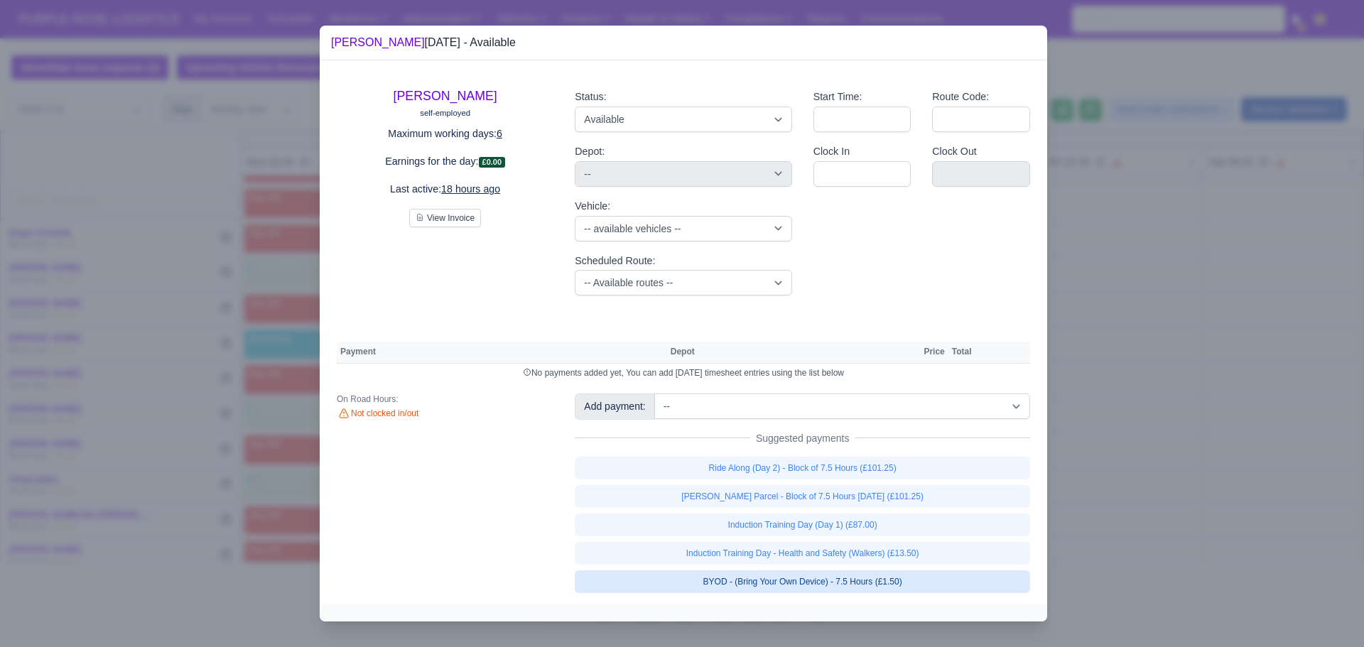
click at [795, 589] on link "BYOD - (Bring Your Own Device) - 7.5 Hours (£1.50)" at bounding box center [802, 581] width 455 height 23
select select "5"
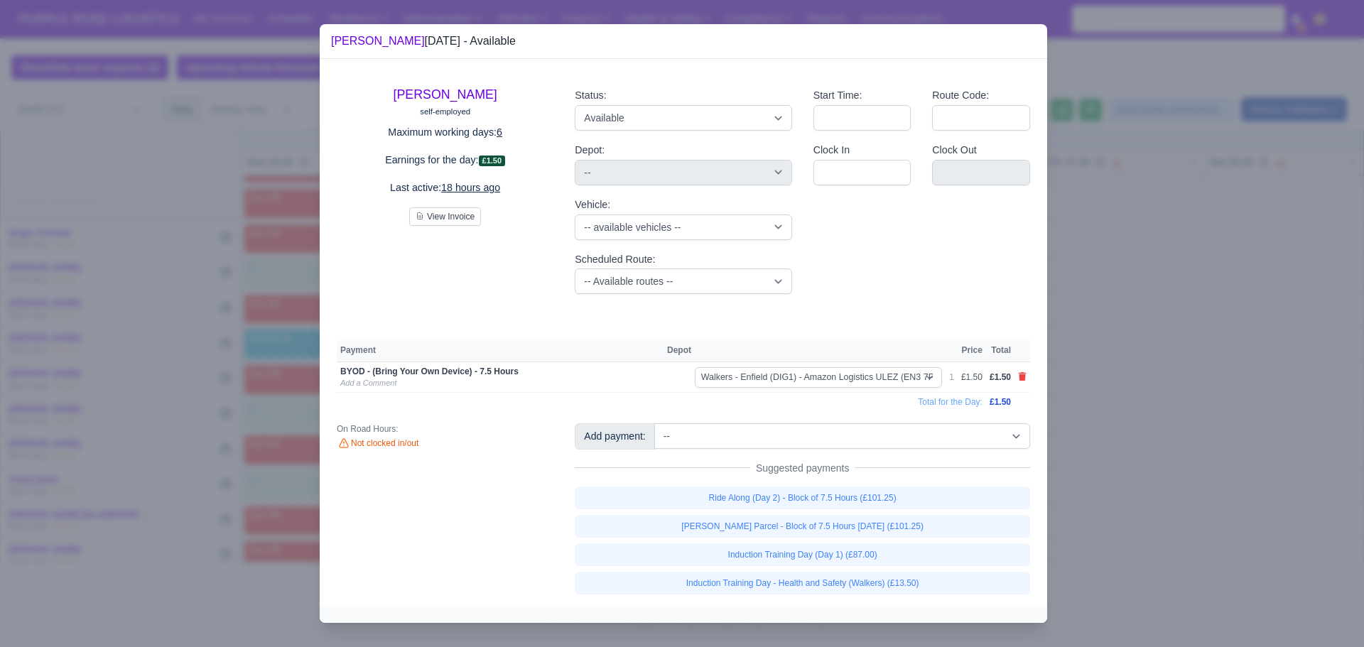
click at [788, 528] on link "[PERSON_NAME] Parcel - Block of 7.5 Hours [DATE] (£101.25)" at bounding box center [802, 526] width 455 height 23
select select "5"
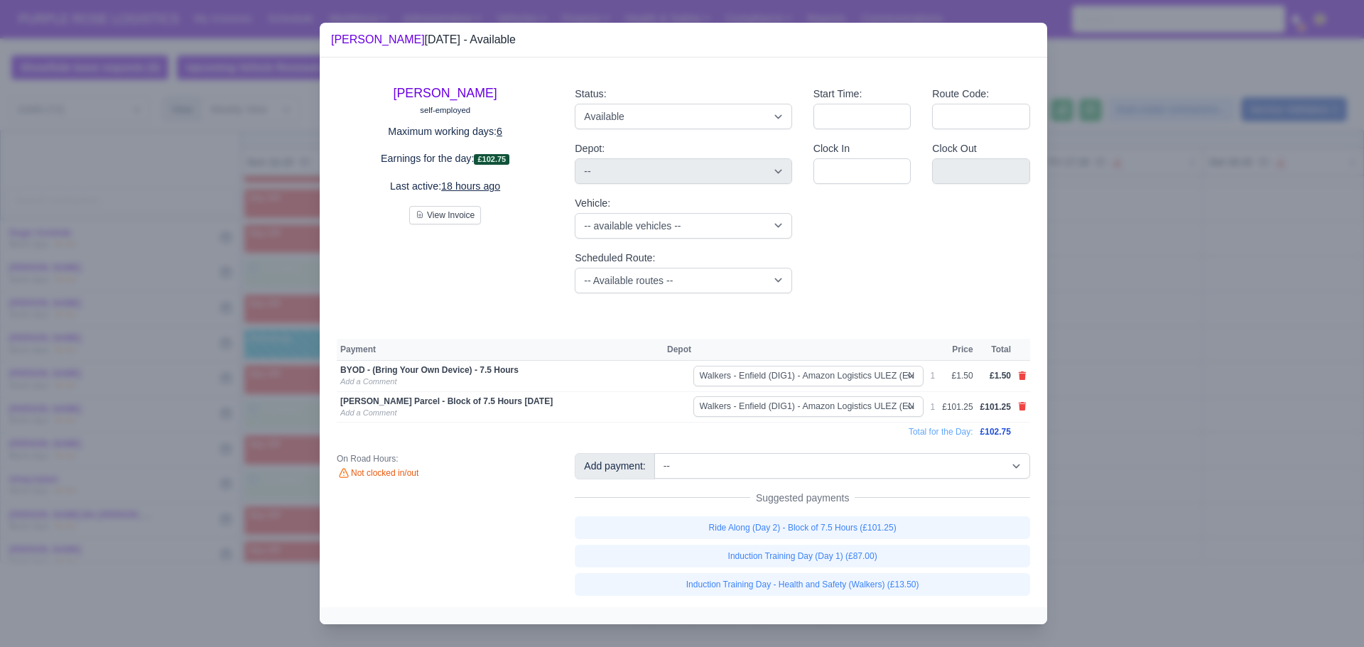
click at [1230, 342] on div at bounding box center [682, 323] width 1364 height 647
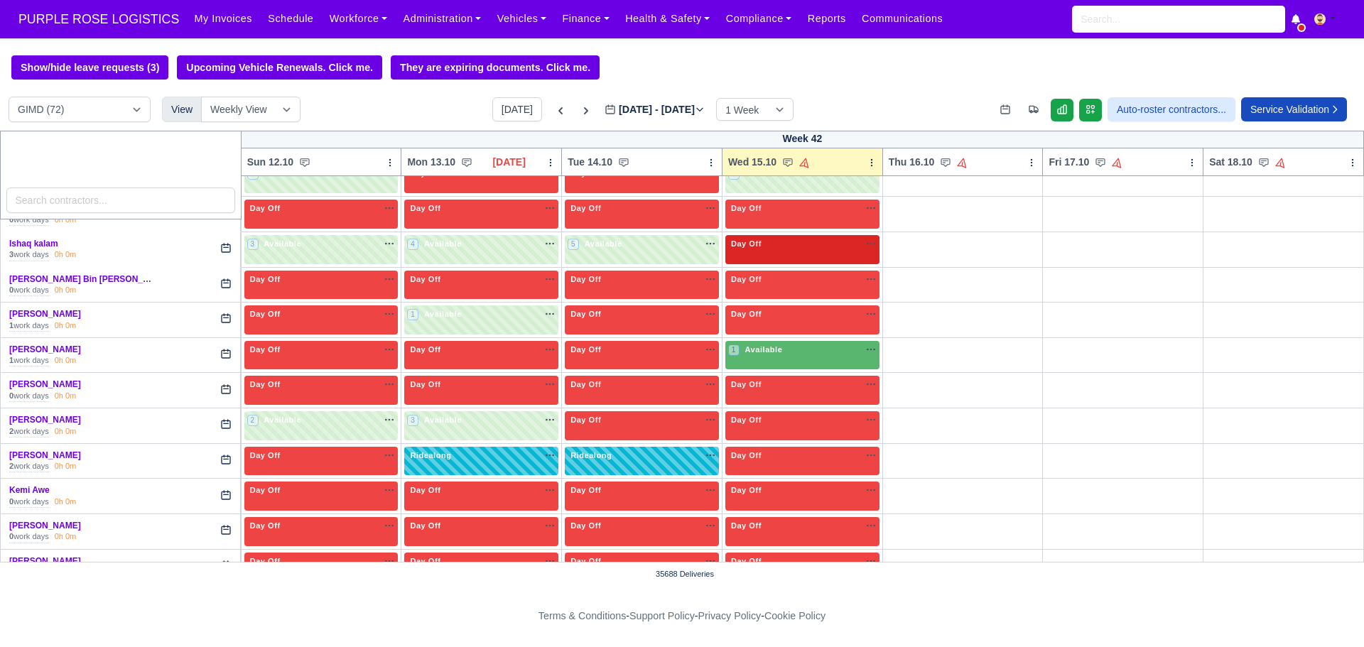
scroll to position [1142, 0]
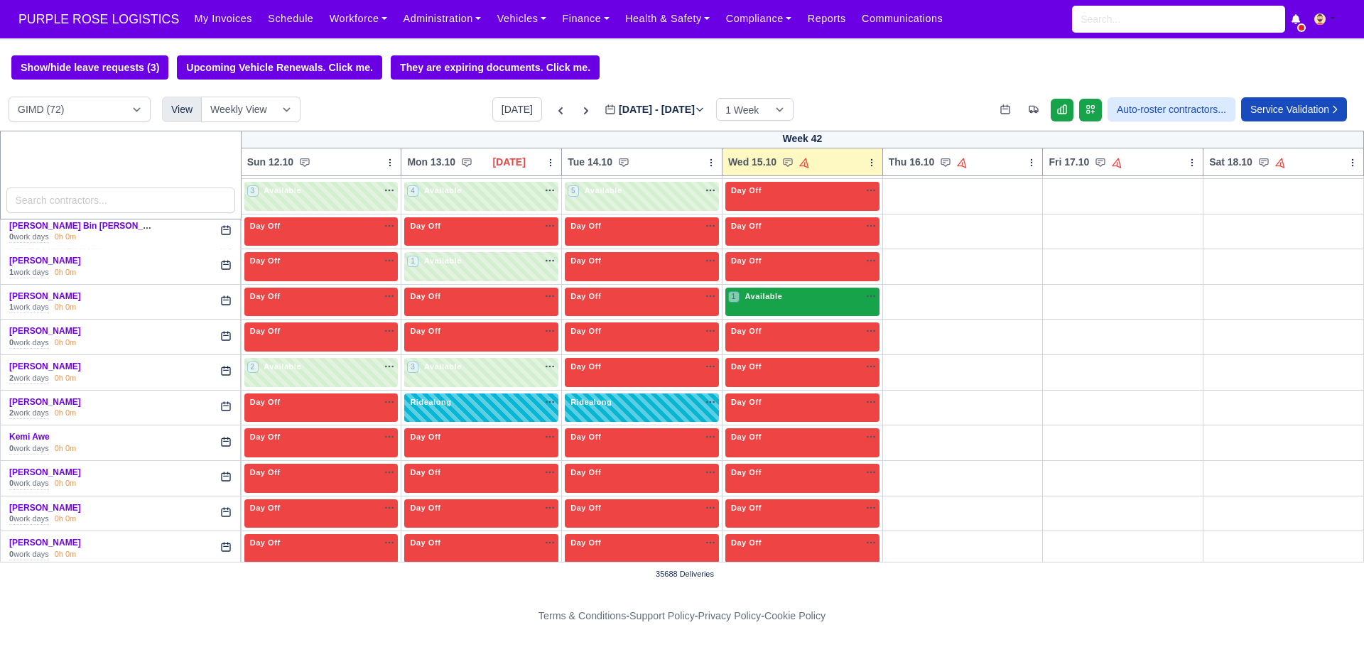
click at [758, 305] on div "1 Available na" at bounding box center [802, 298] width 148 height 15
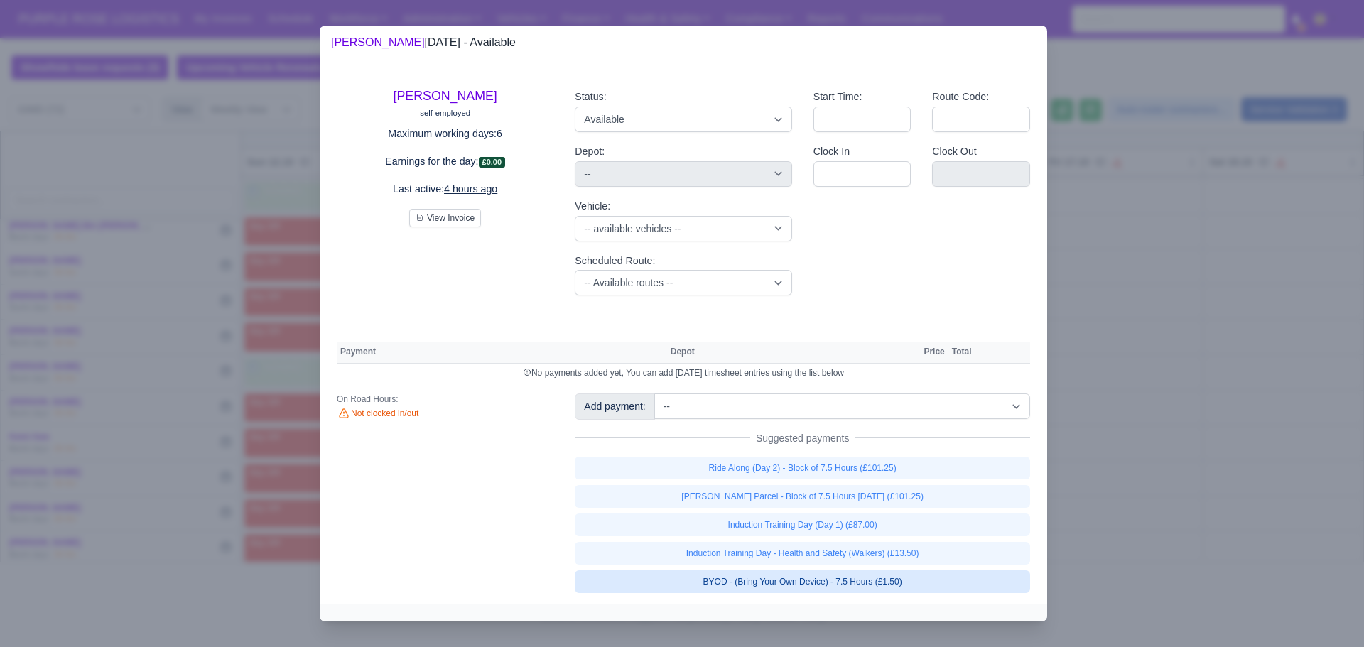
click at [814, 583] on link "BYOD - (Bring Your Own Device) - 7.5 Hours (£1.50)" at bounding box center [802, 581] width 455 height 23
select select "5"
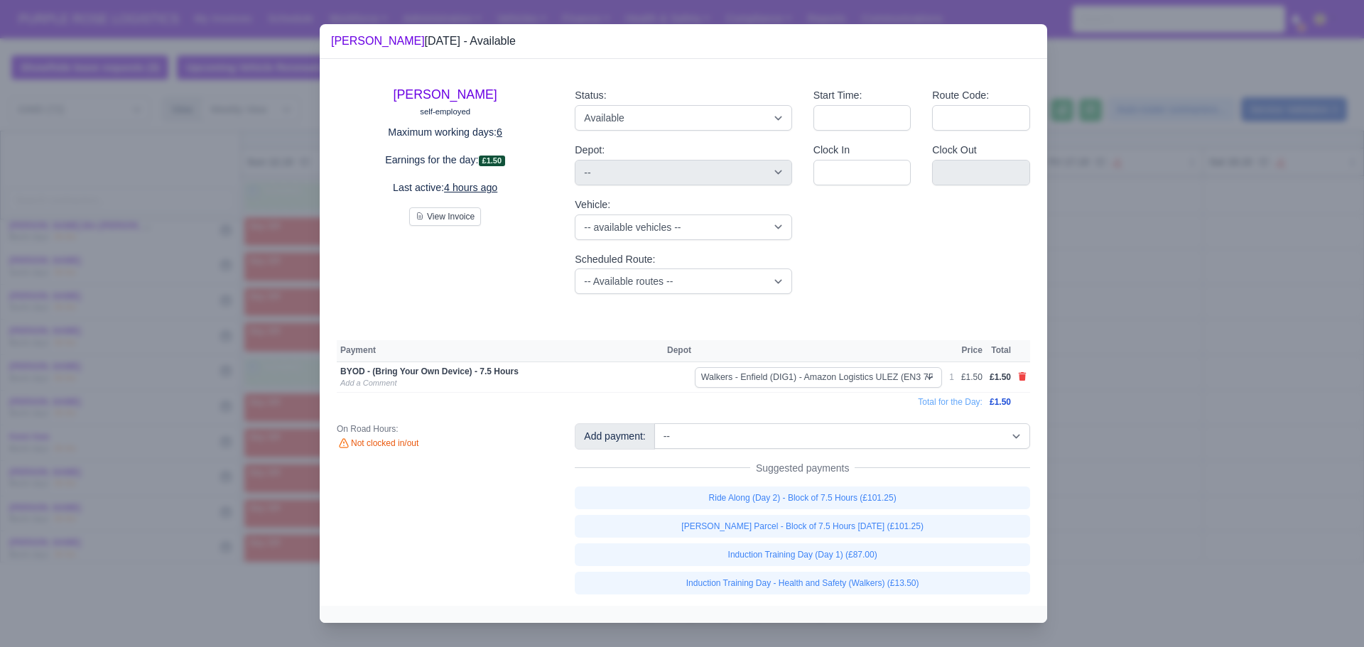
click at [802, 528] on link "[PERSON_NAME] Parcel - Block of 7.5 Hours [DATE] (£101.25)" at bounding box center [802, 526] width 455 height 23
select select "5"
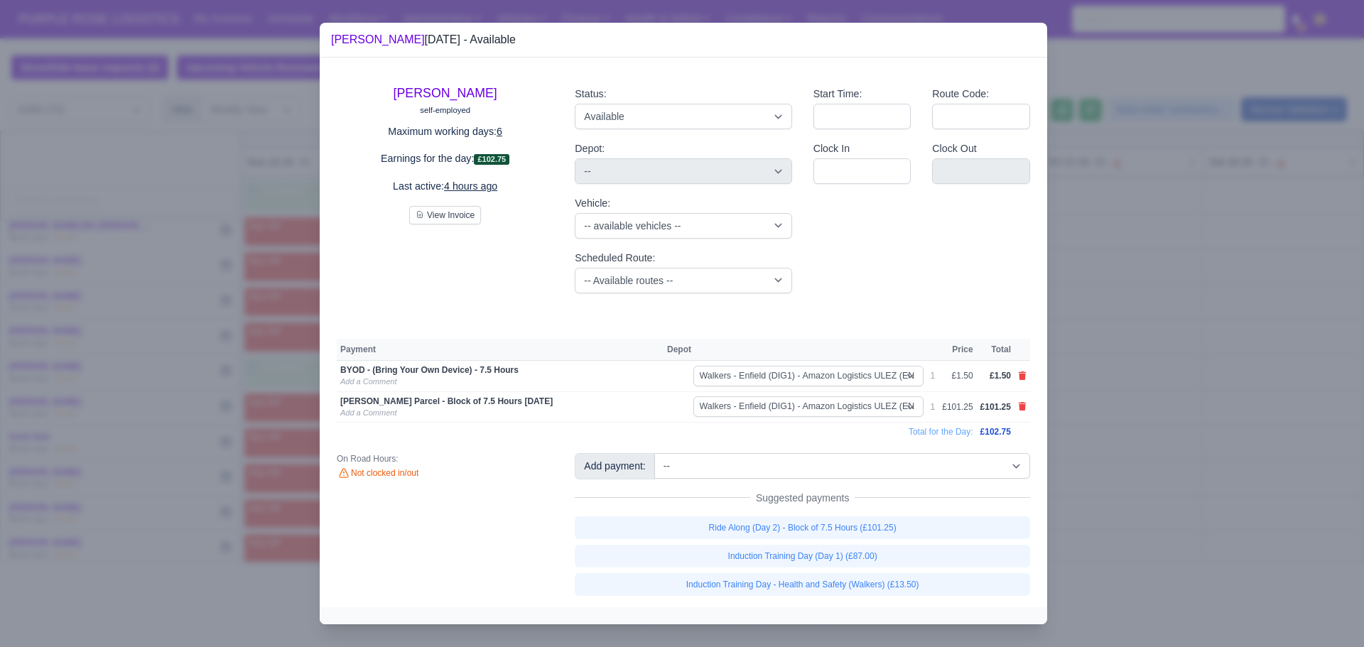
click at [1067, 377] on div at bounding box center [682, 323] width 1364 height 647
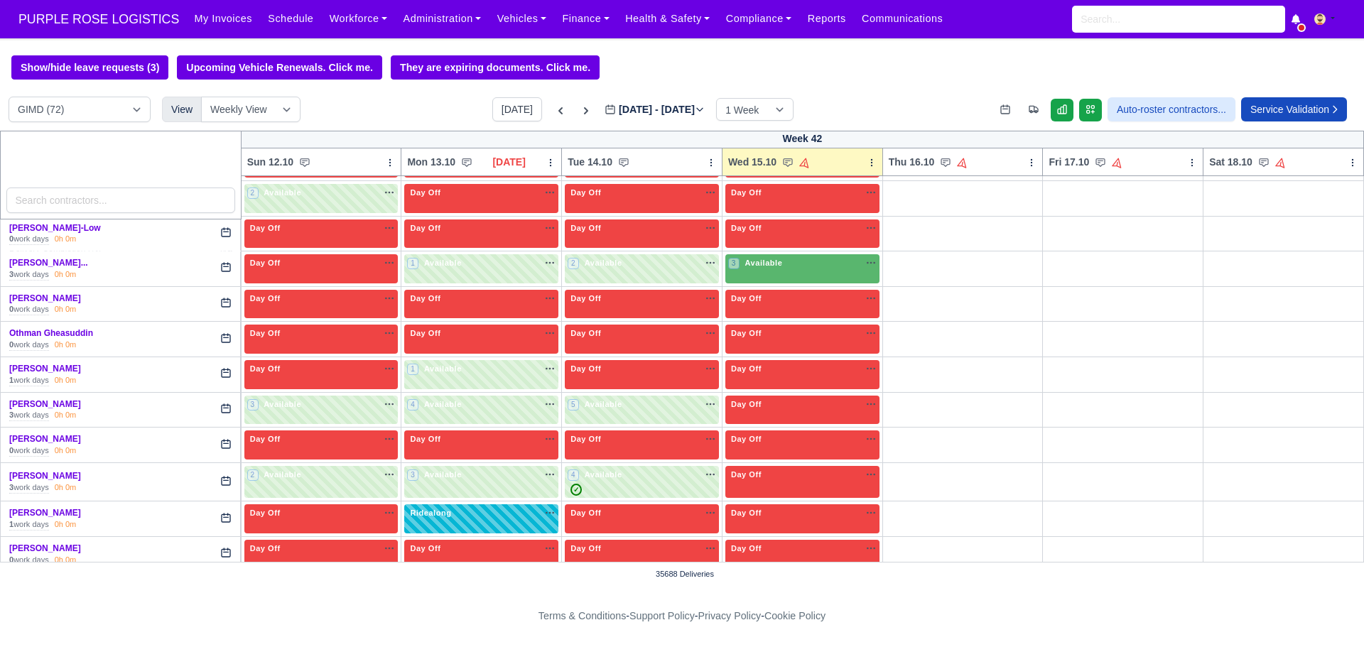
scroll to position [2165, 0]
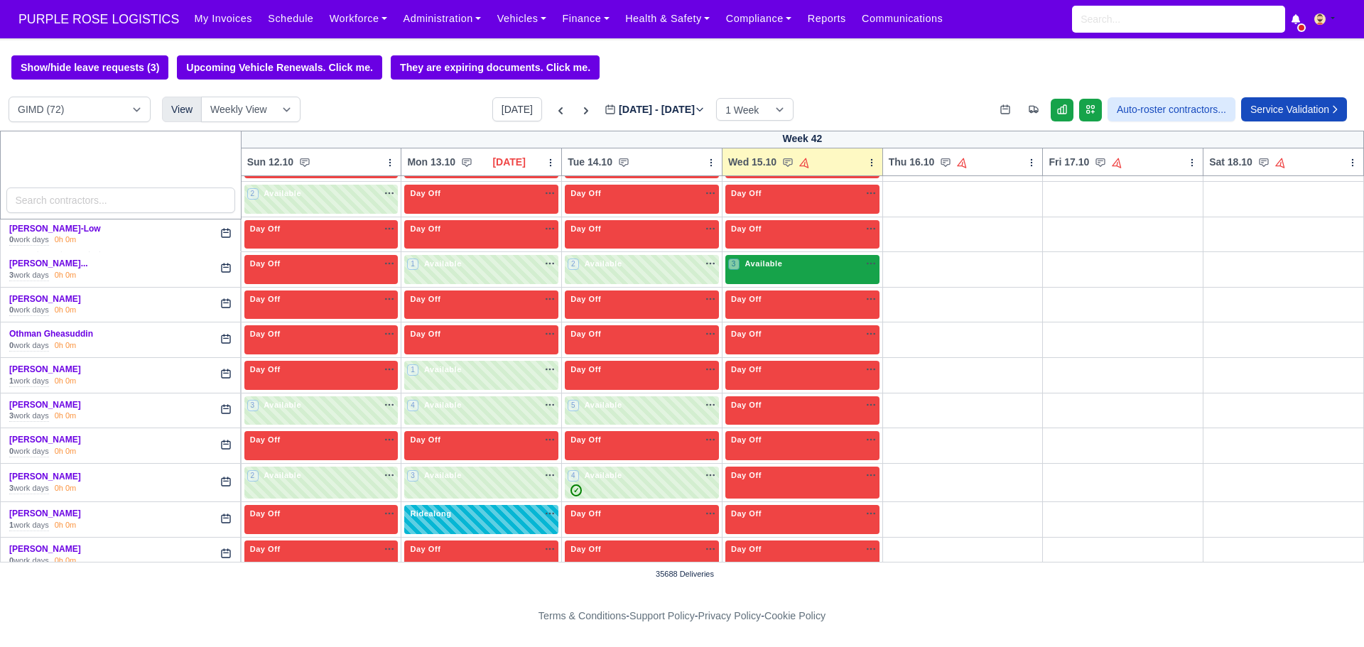
click at [787, 270] on div "3 Available na" at bounding box center [802, 264] width 148 height 12
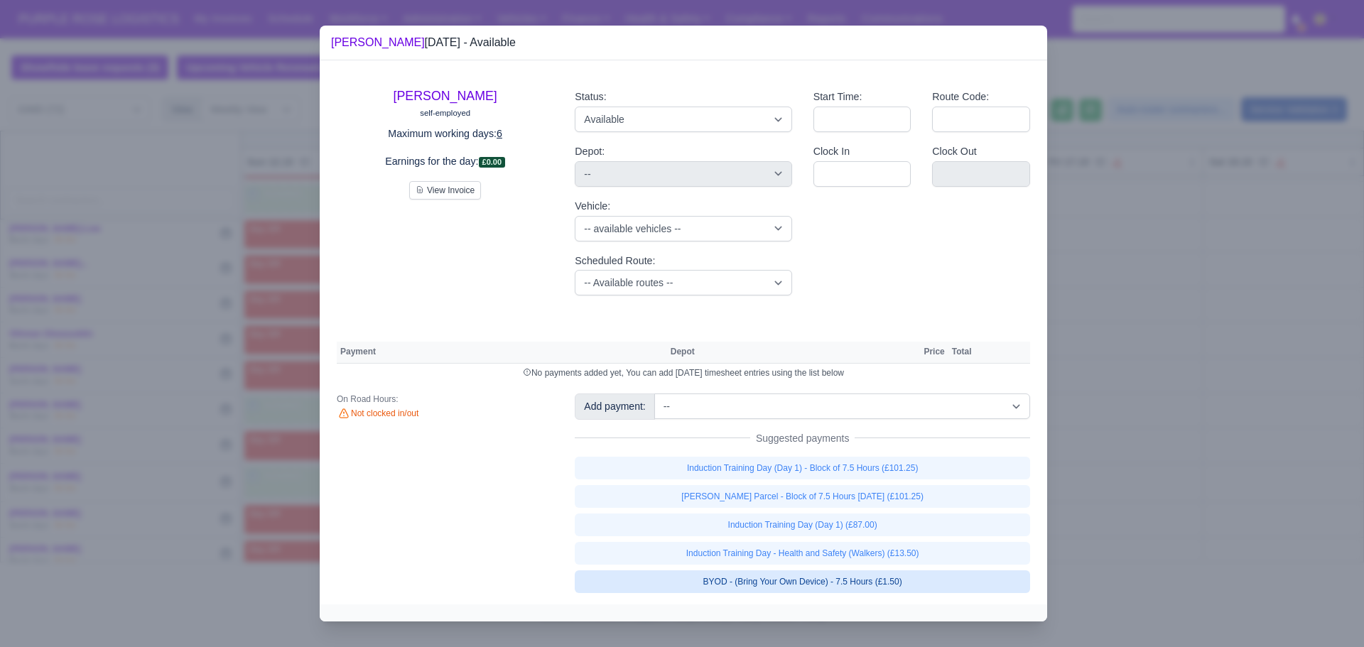
click at [780, 583] on link "BYOD - (Bring Your Own Device) - 7.5 Hours (£1.50)" at bounding box center [802, 581] width 455 height 23
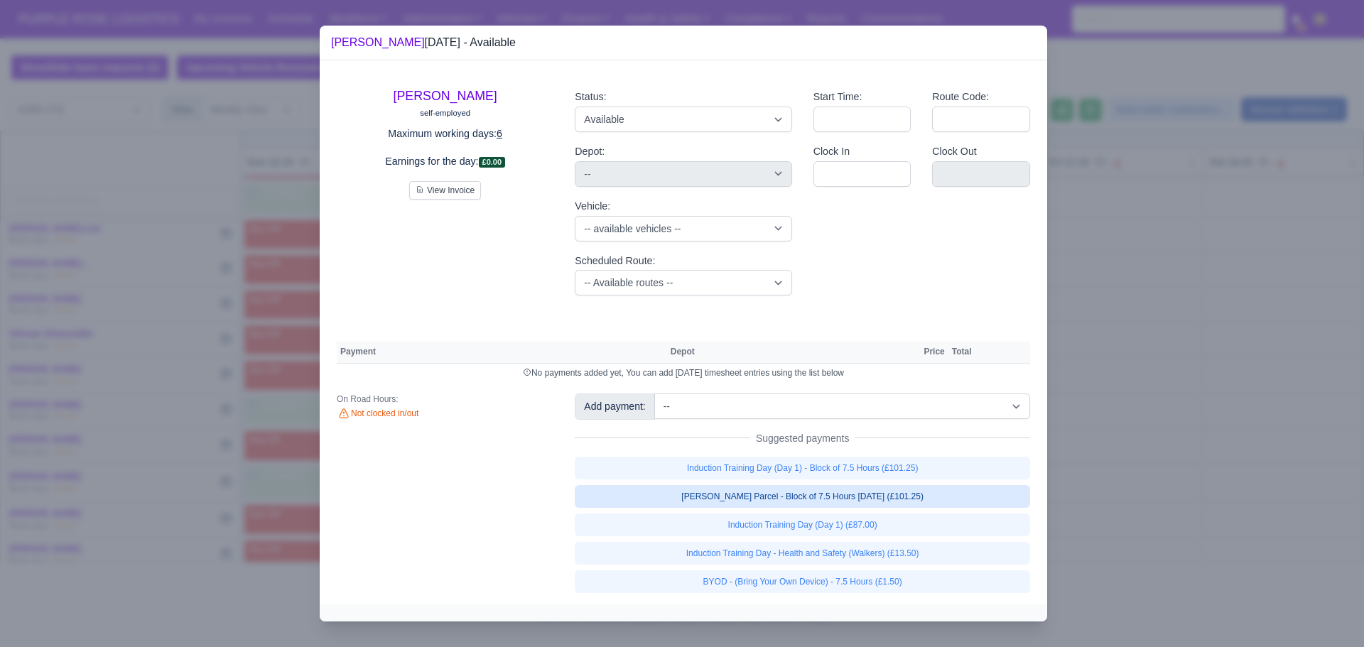
select select "5"
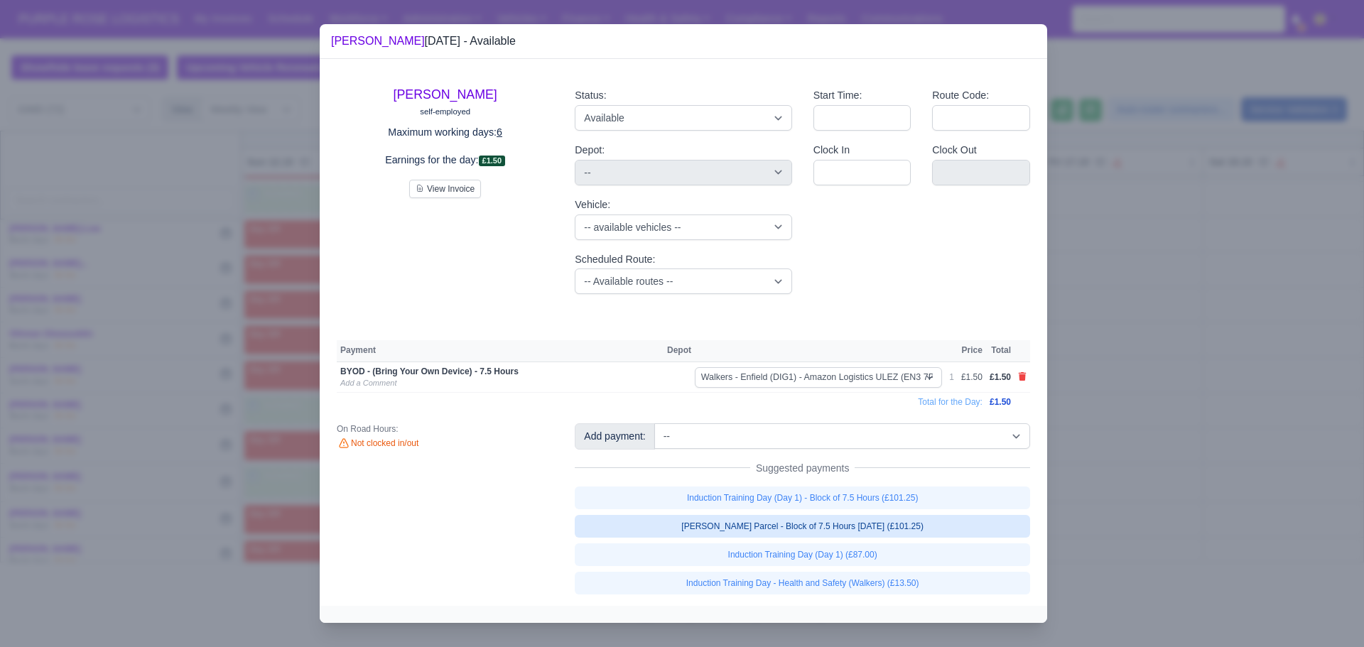
click at [781, 530] on link "[PERSON_NAME] Parcel - Block of 7.5 Hours [DATE] (£101.25)" at bounding box center [802, 526] width 455 height 23
select select "5"
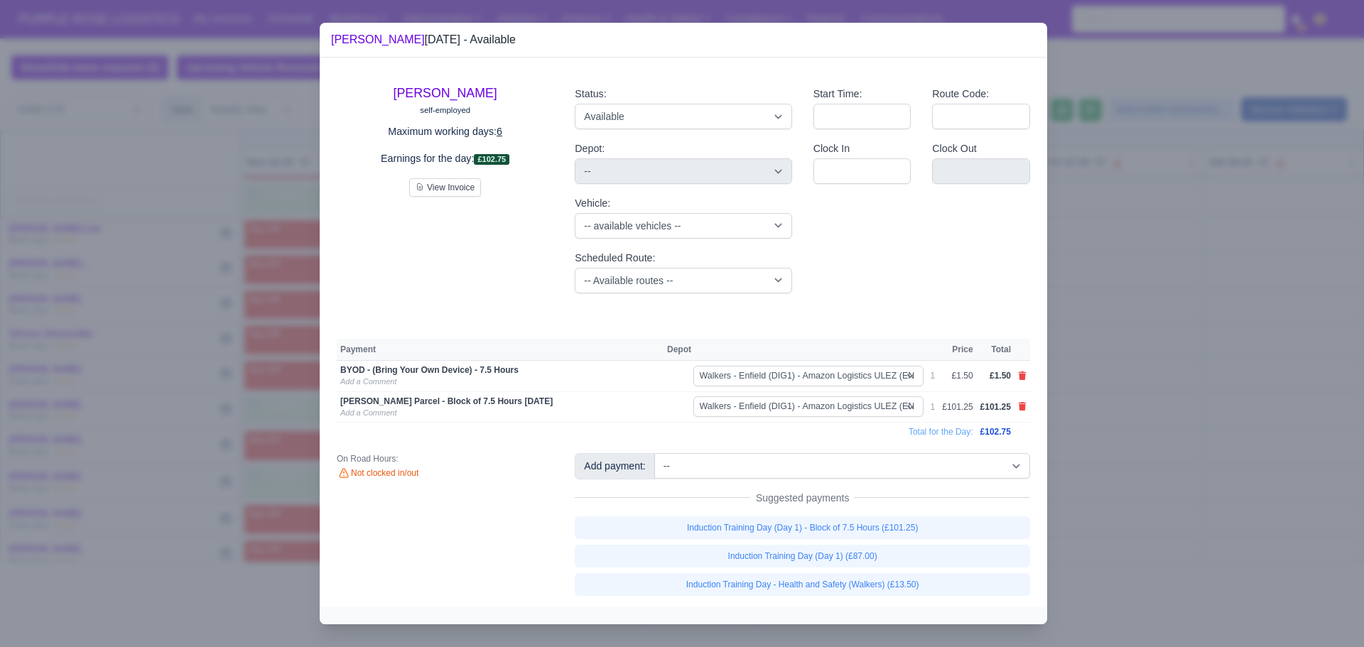
click at [1092, 386] on div at bounding box center [682, 323] width 1364 height 647
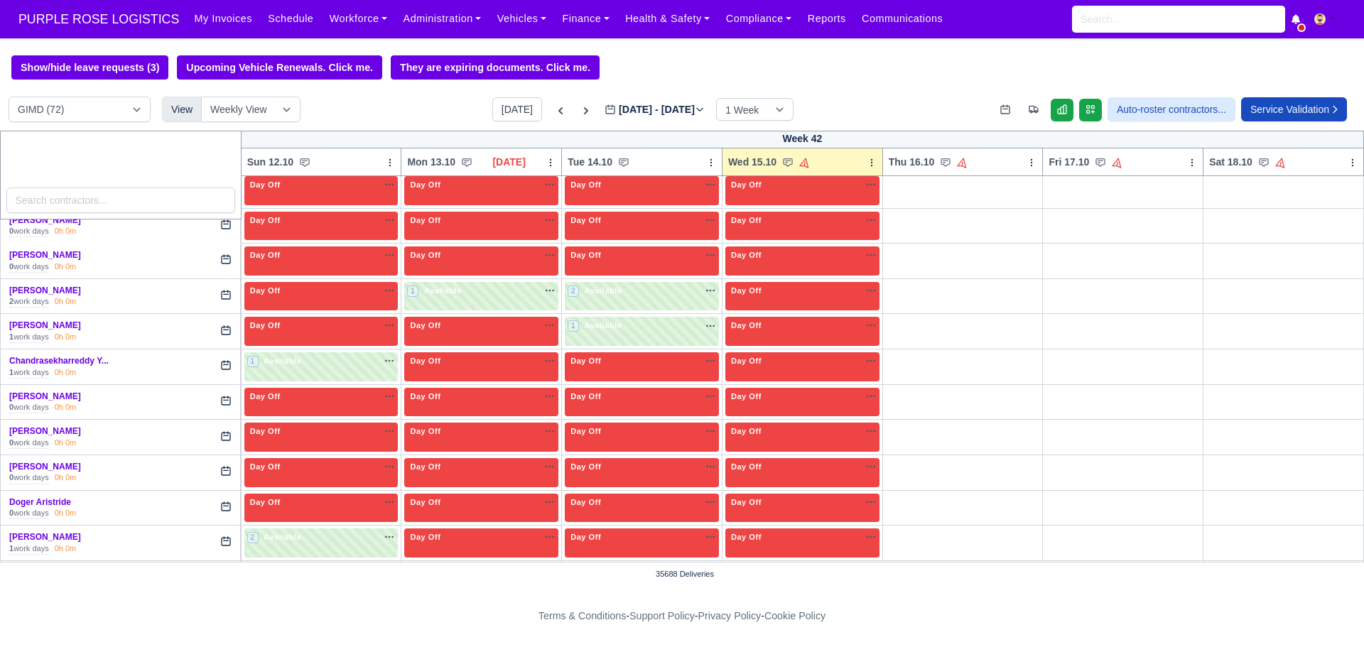
scroll to position [0, 0]
